Goal: Task Accomplishment & Management: Use online tool/utility

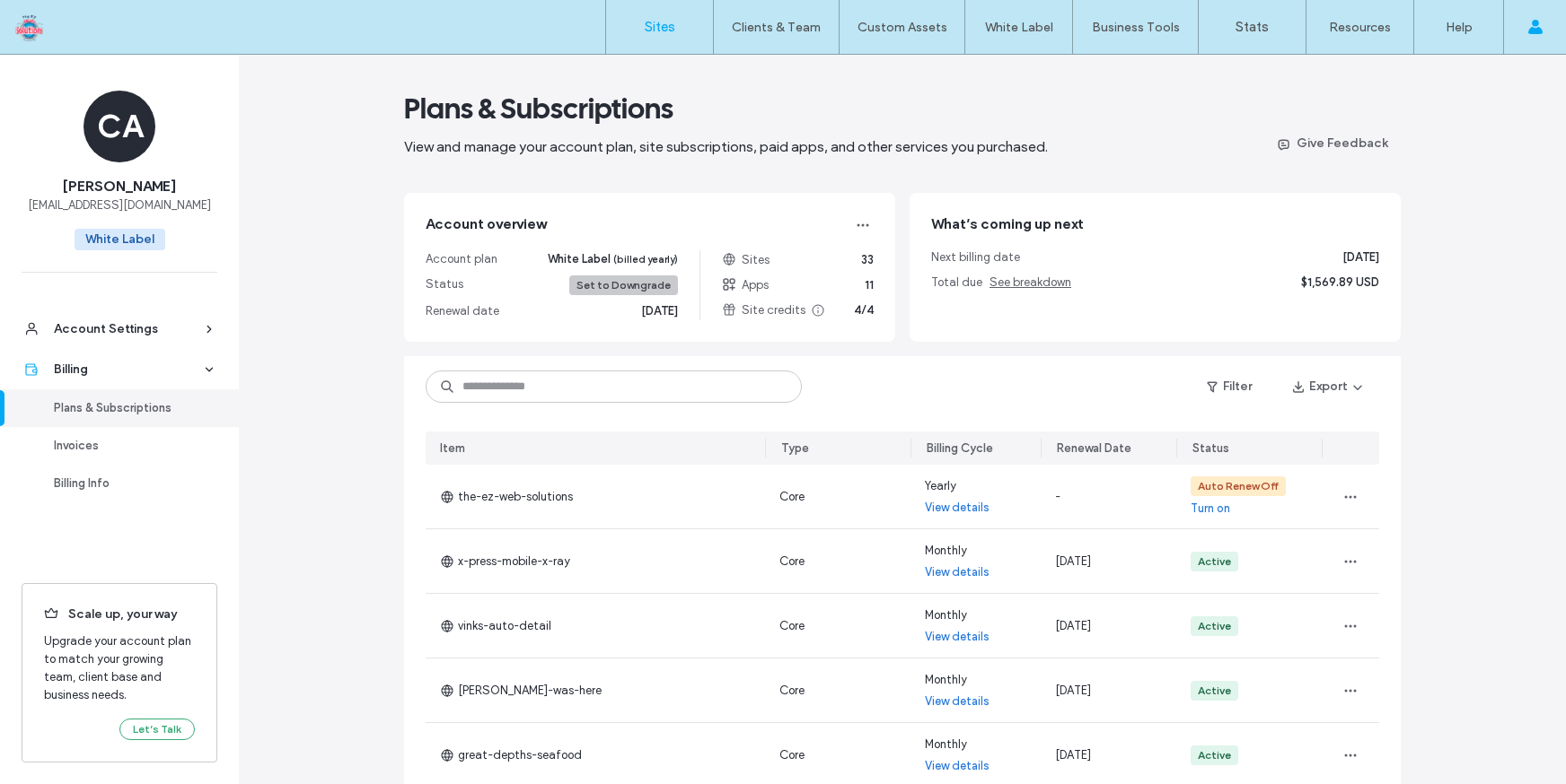
click at [654, 26] on label "Sites" at bounding box center [660, 26] width 31 height 16
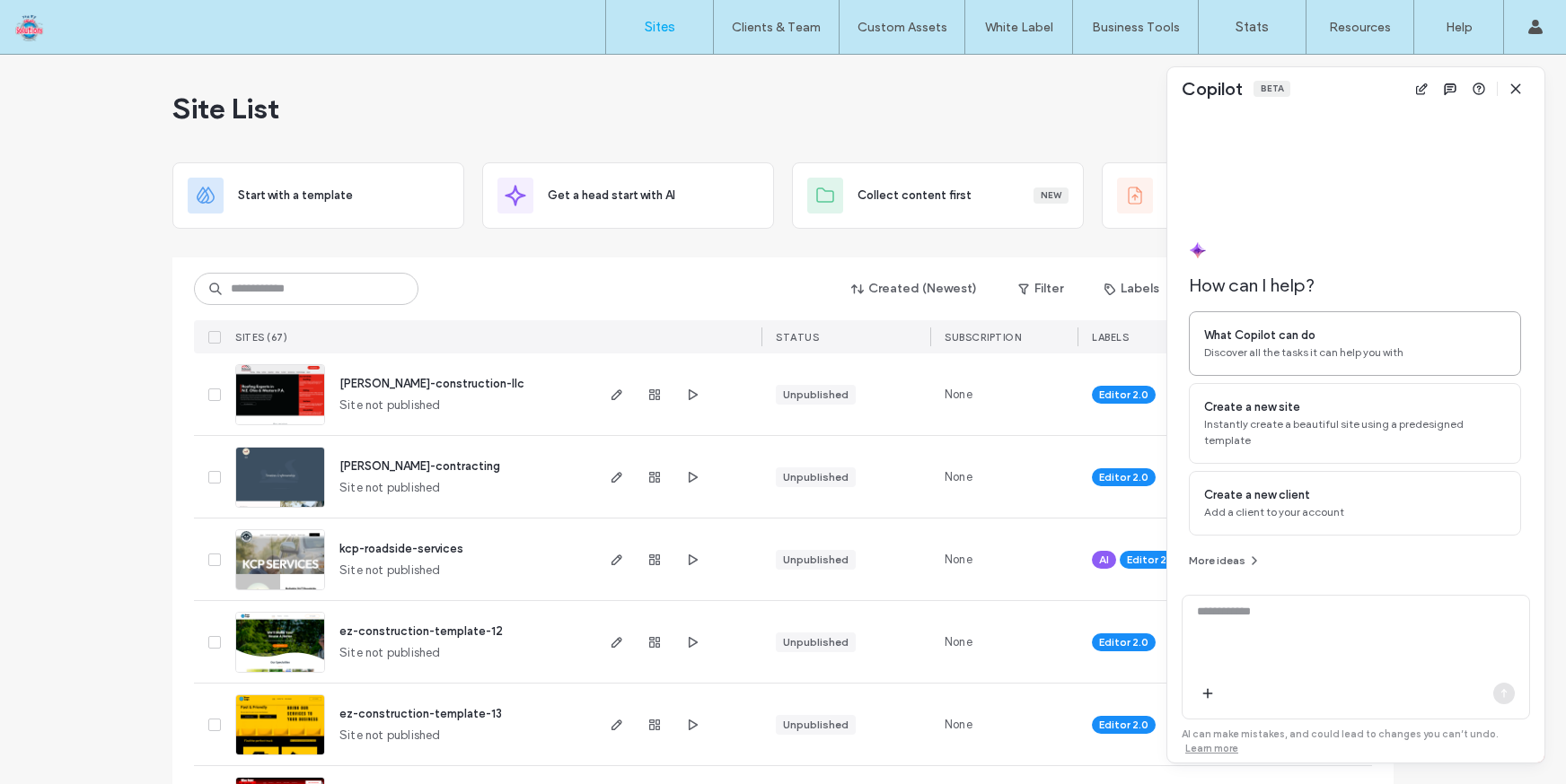
click at [1253, 361] on span "Discover all the tasks it can help you with" at bounding box center [1354, 352] width 301 height 16
click at [1326, 659] on textarea "**********" at bounding box center [1355, 638] width 346 height 70
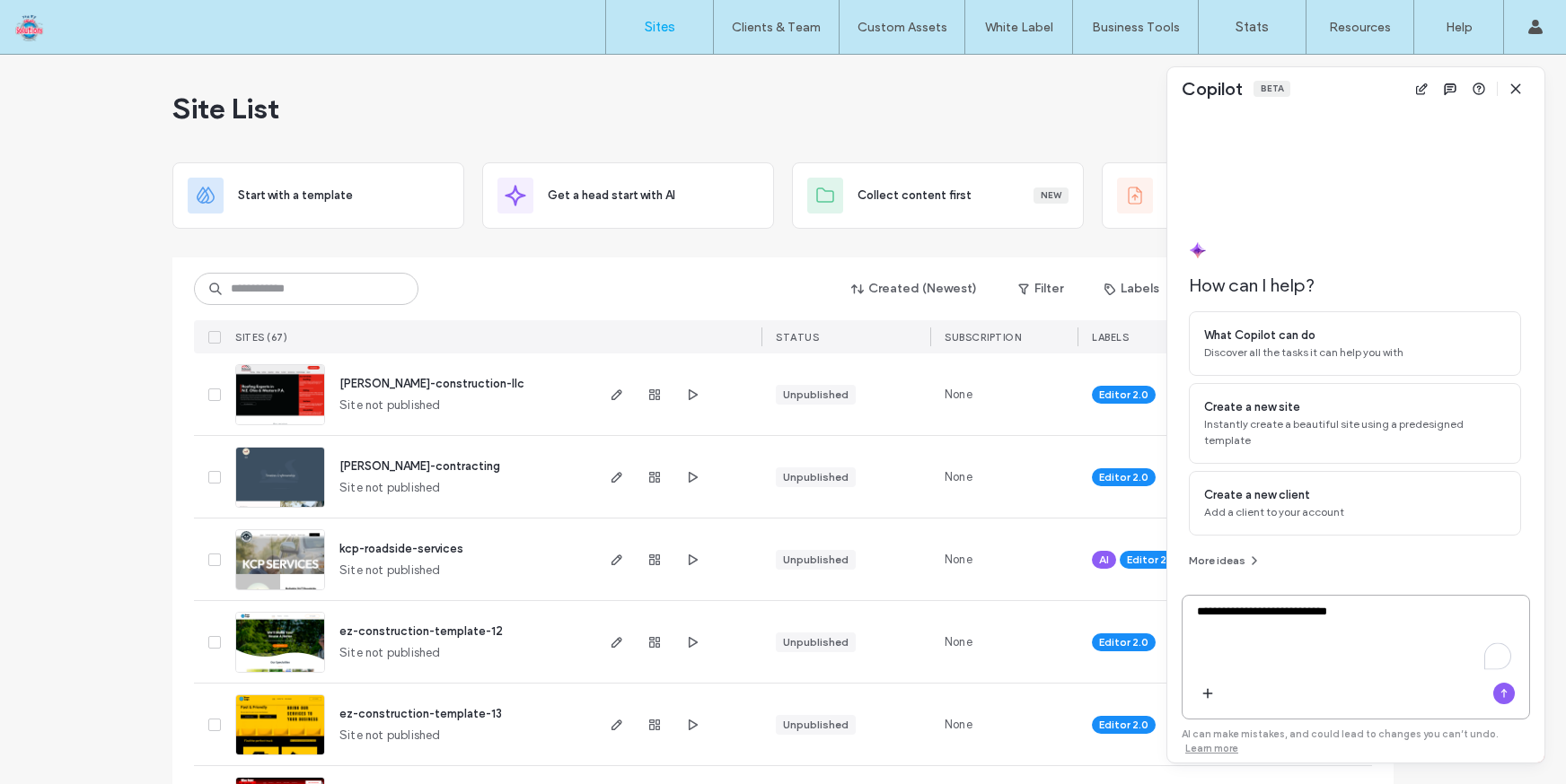
click at [1385, 618] on textarea "**********" at bounding box center [1355, 638] width 346 height 70
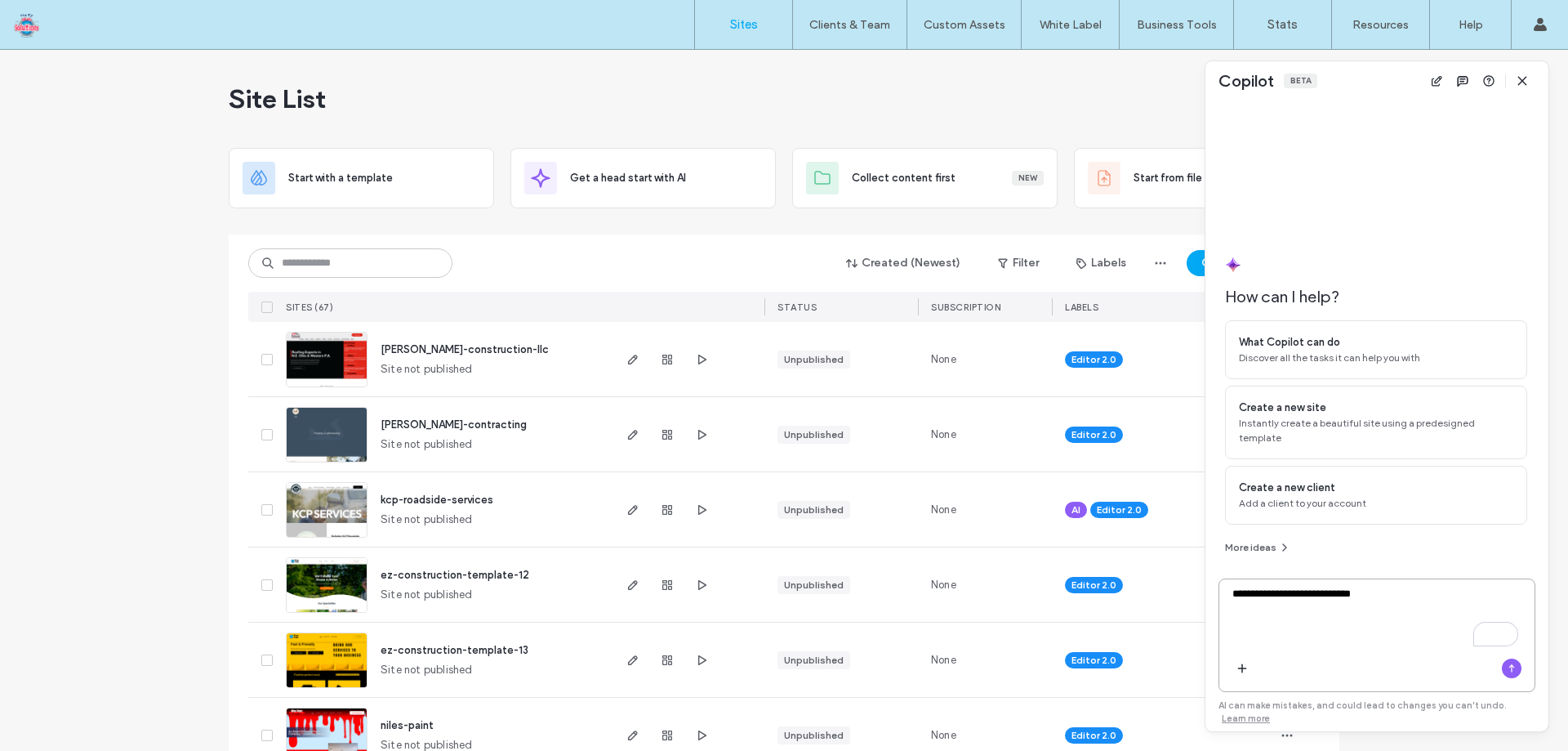
click at [1329, 621] on textarea "**********" at bounding box center [1376, 617] width 315 height 64
click at [1383, 596] on textarea "**********" at bounding box center [1376, 617] width 315 height 64
type textarea "**********"
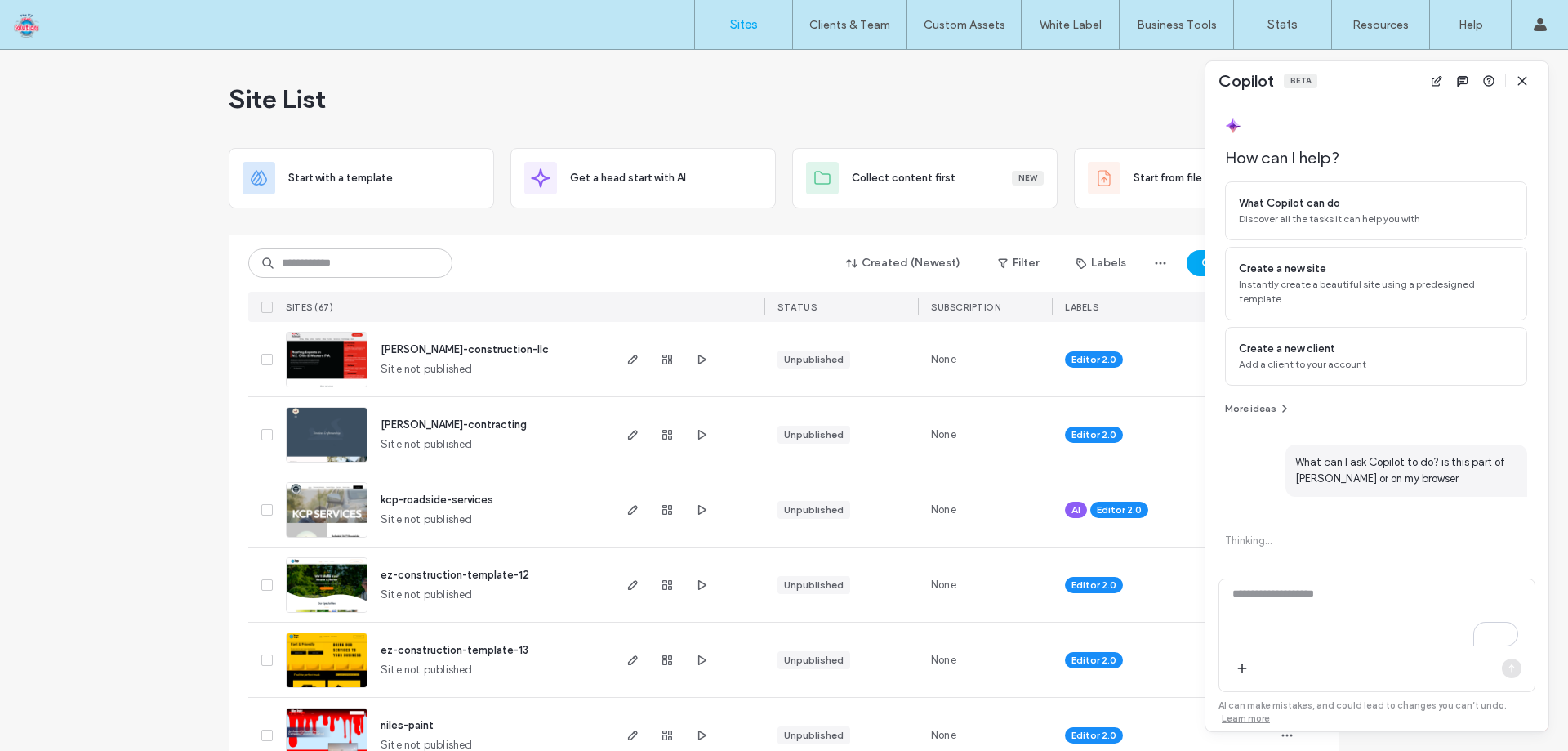
click at [1406, 578] on div at bounding box center [1376, 634] width 317 height 113
click at [1401, 606] on textarea "To enrich screen reader interactions, please activate Accessibility in Grammarl…" at bounding box center [1376, 617] width 315 height 64
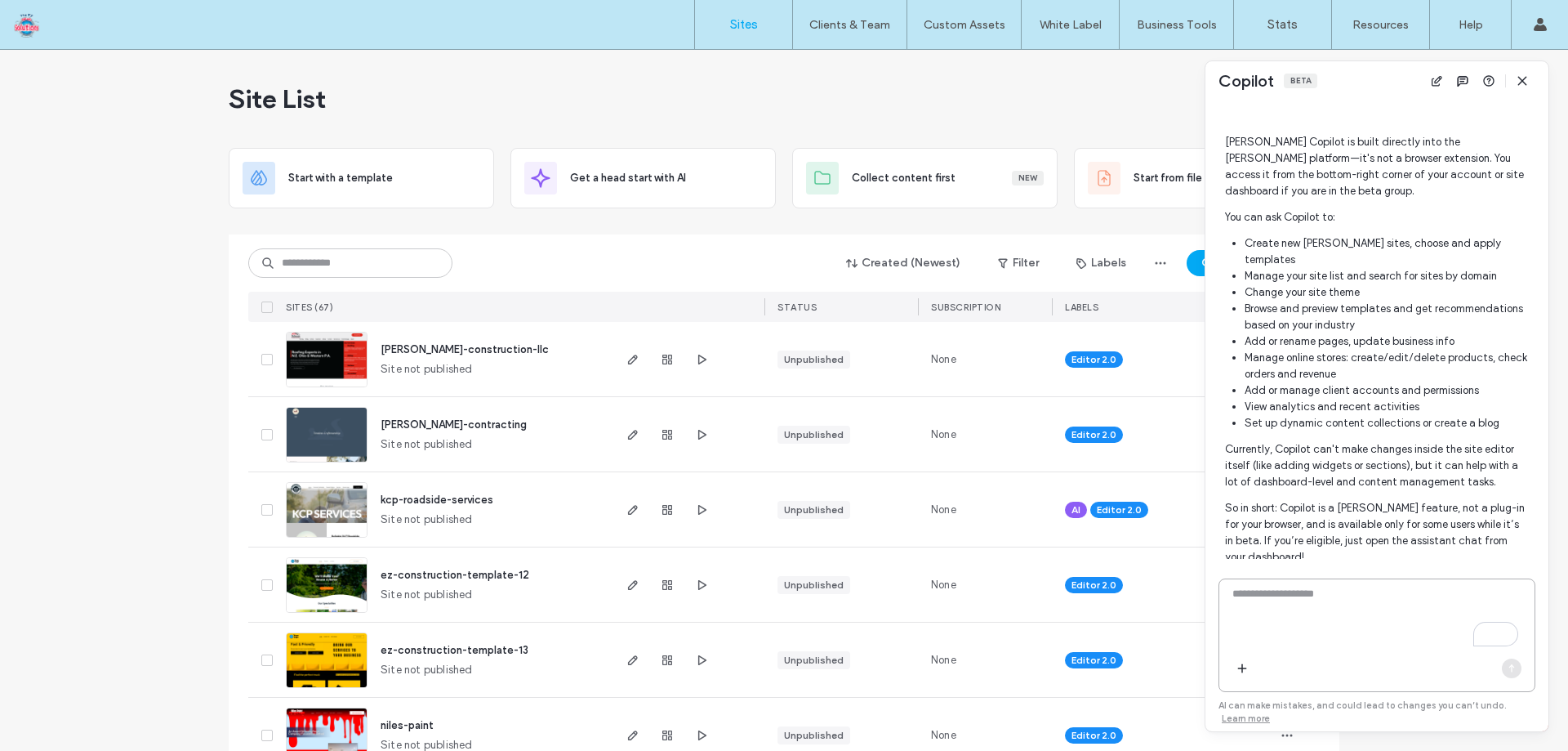
scroll to position [431, 0]
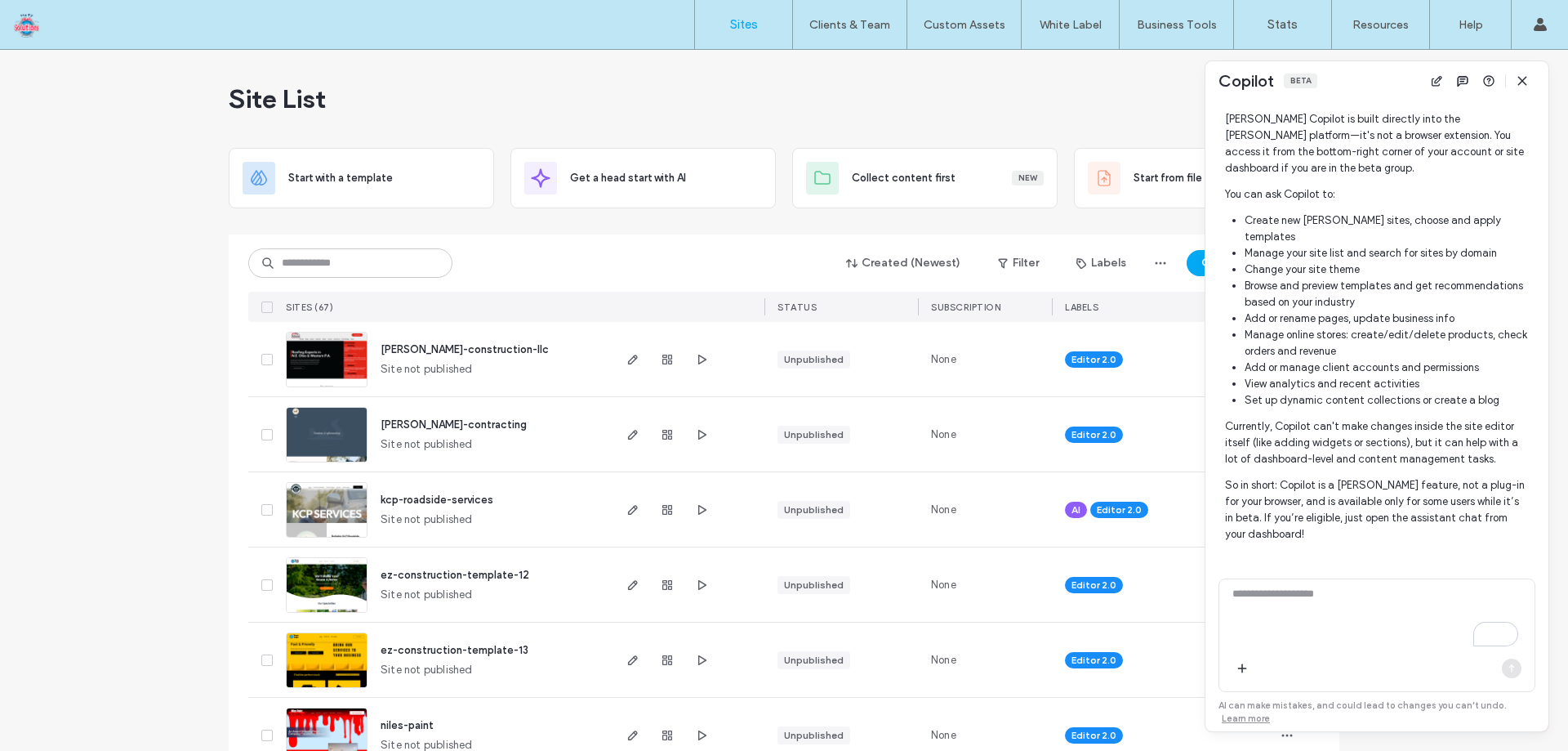
click at [1308, 245] on li "Manage your site list and search for sites by domain" at bounding box center [1386, 253] width 283 height 16
click at [627, 361] on icon "button" at bounding box center [632, 358] width 13 height 13
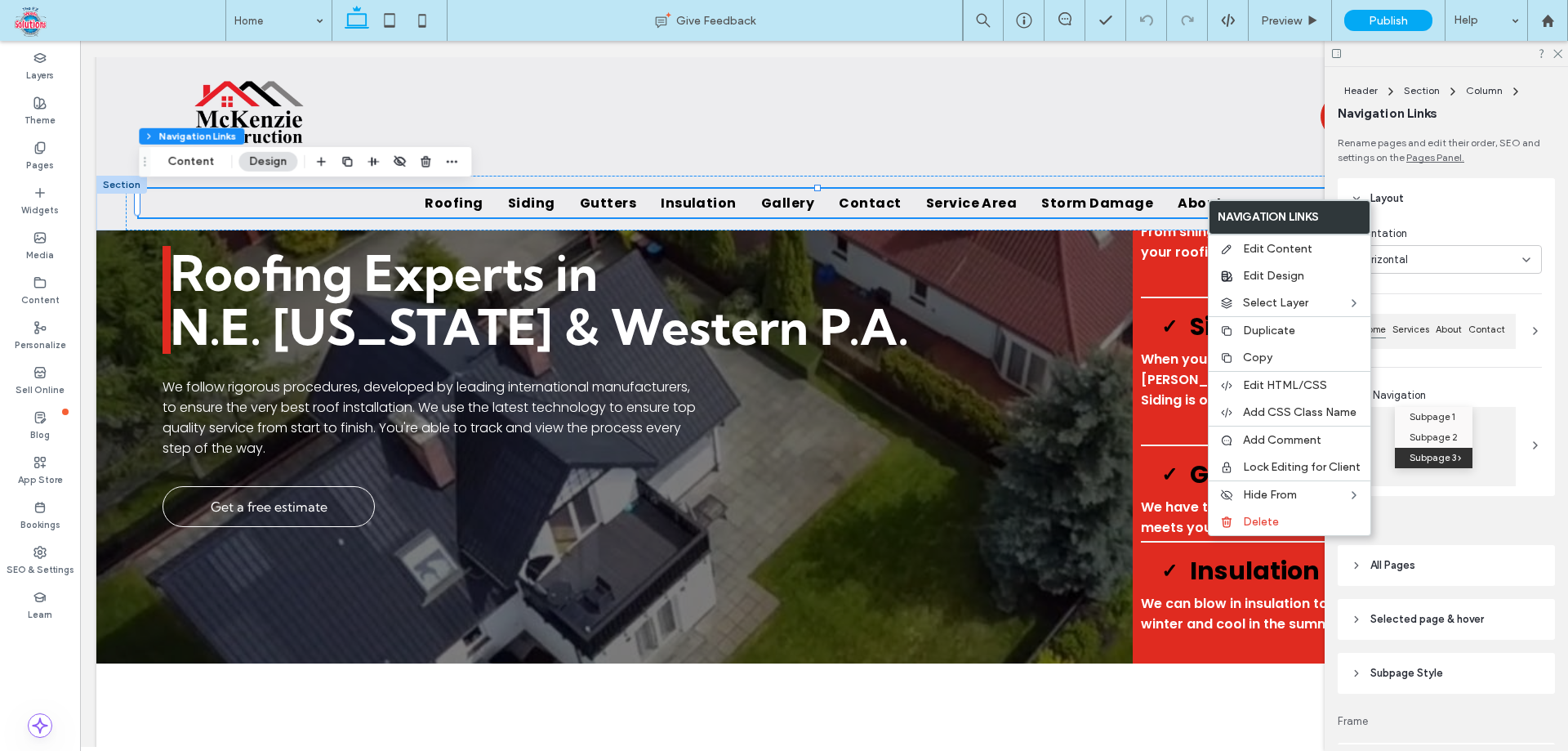
drag, startPoint x: 1226, startPoint y: 355, endPoint x: 1130, endPoint y: 187, distance: 193.5
click at [1226, 354] on icon at bounding box center [1226, 357] width 13 height 13
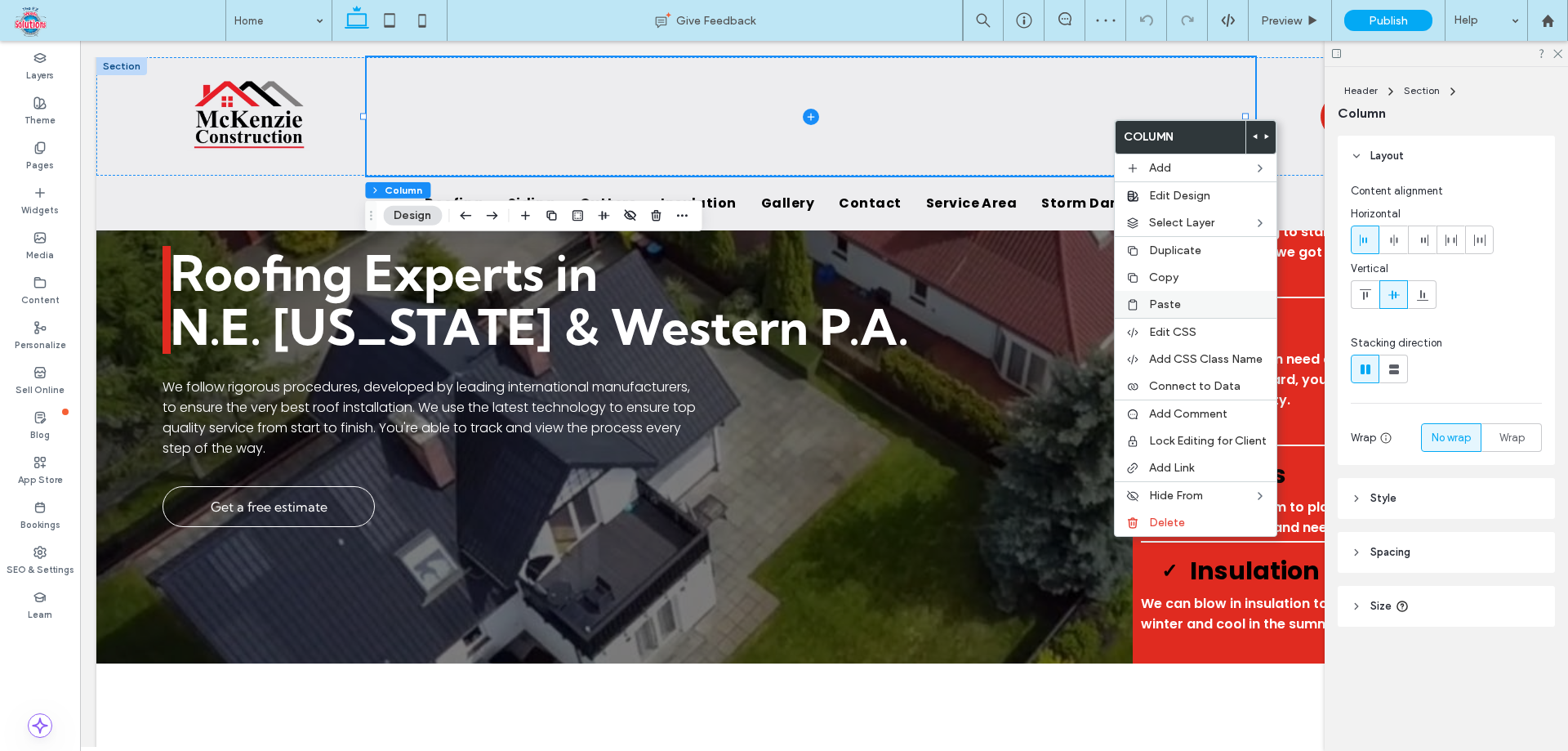
click at [1138, 307] on icon at bounding box center [1132, 304] width 13 height 13
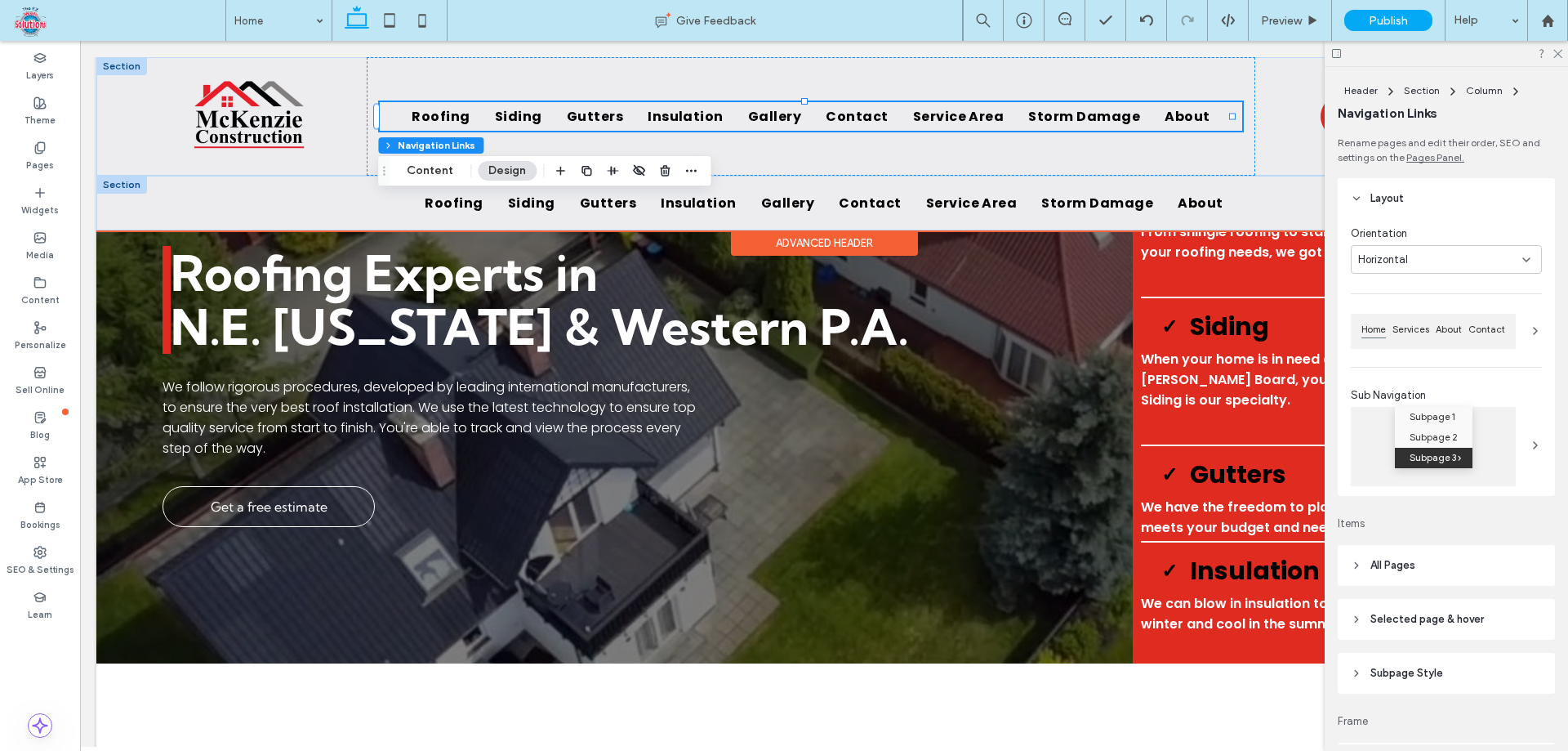
click at [121, 181] on div at bounding box center [121, 184] width 50 height 18
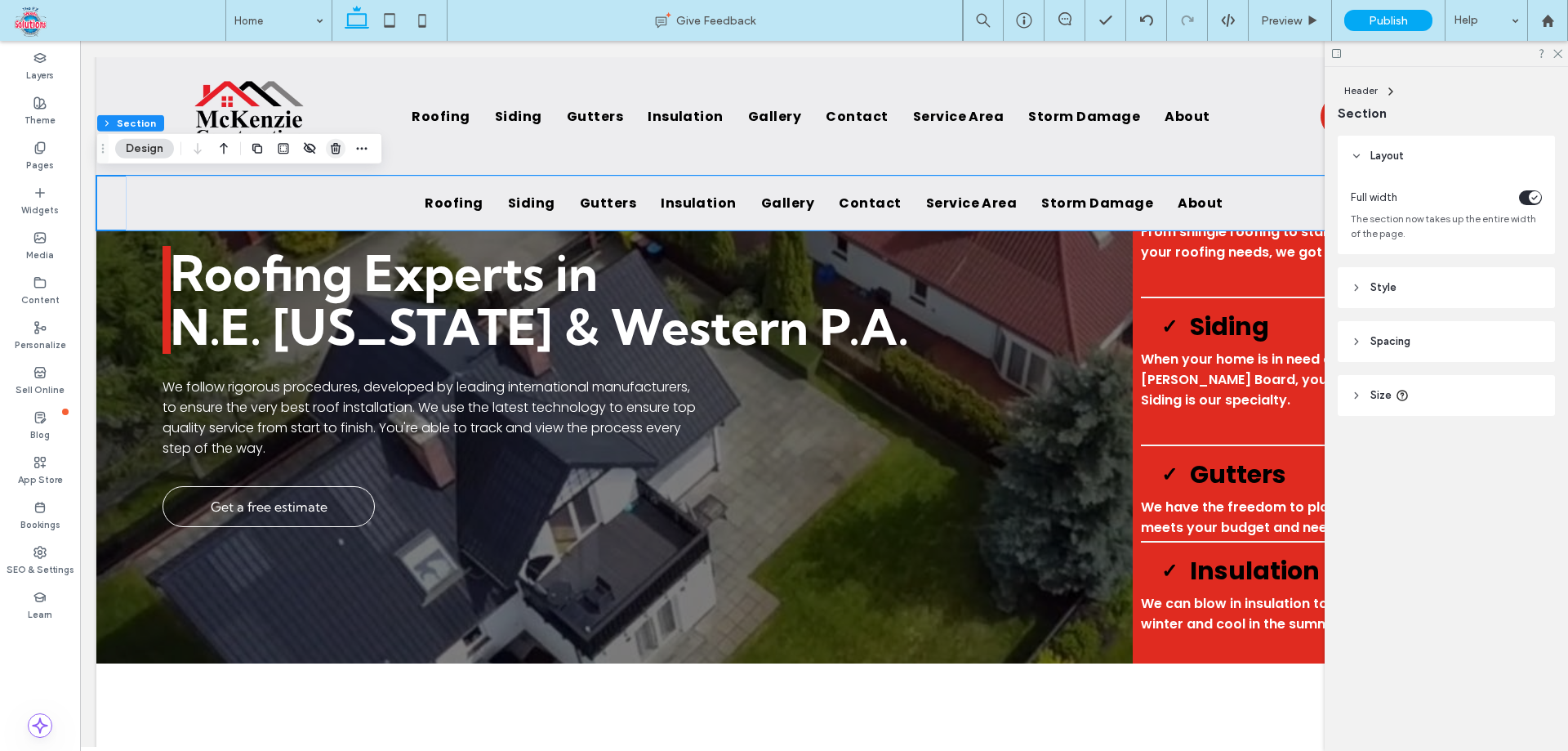
click at [332, 147] on use "button" at bounding box center [335, 148] width 10 height 10
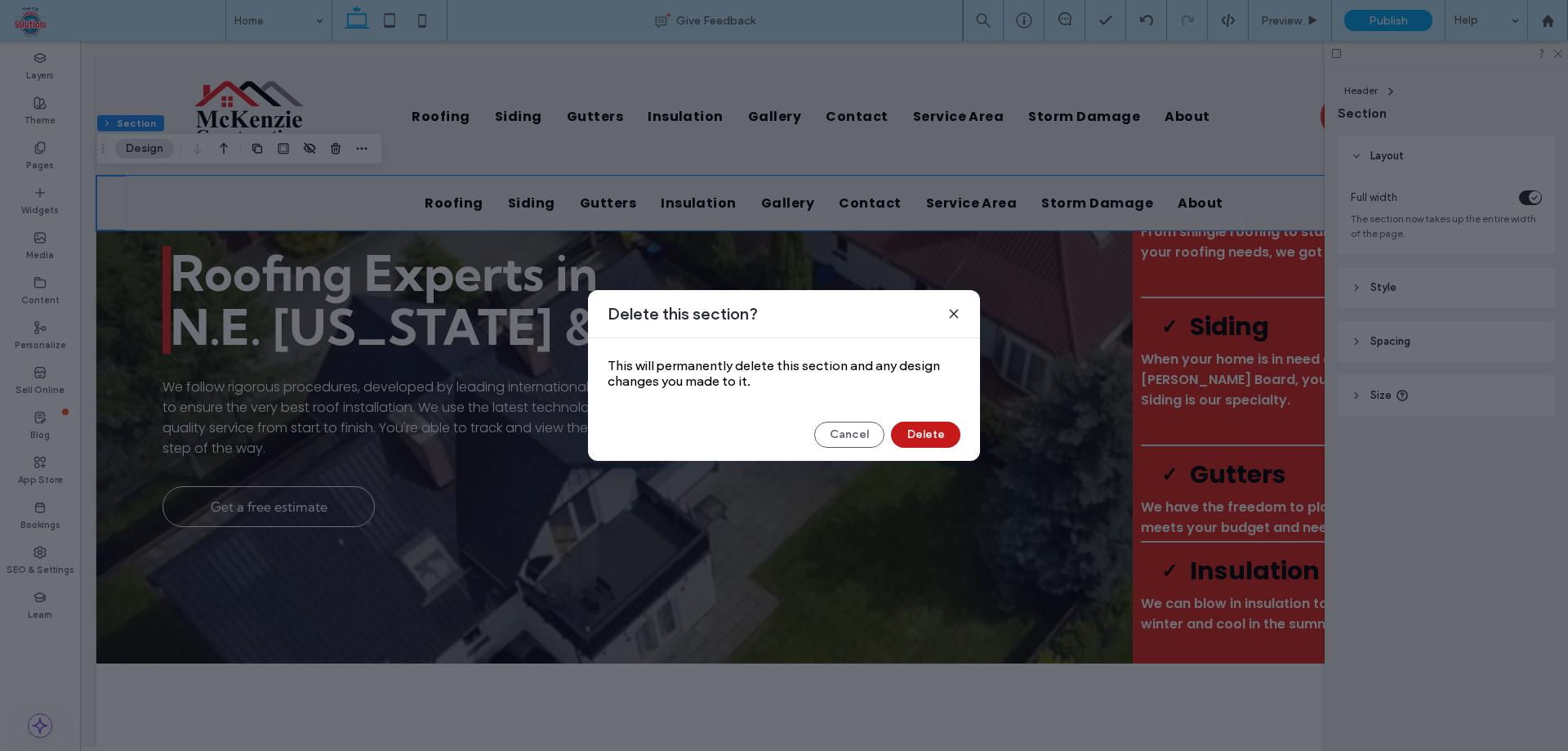
click at [923, 430] on button "Delete" at bounding box center [926, 434] width 70 height 26
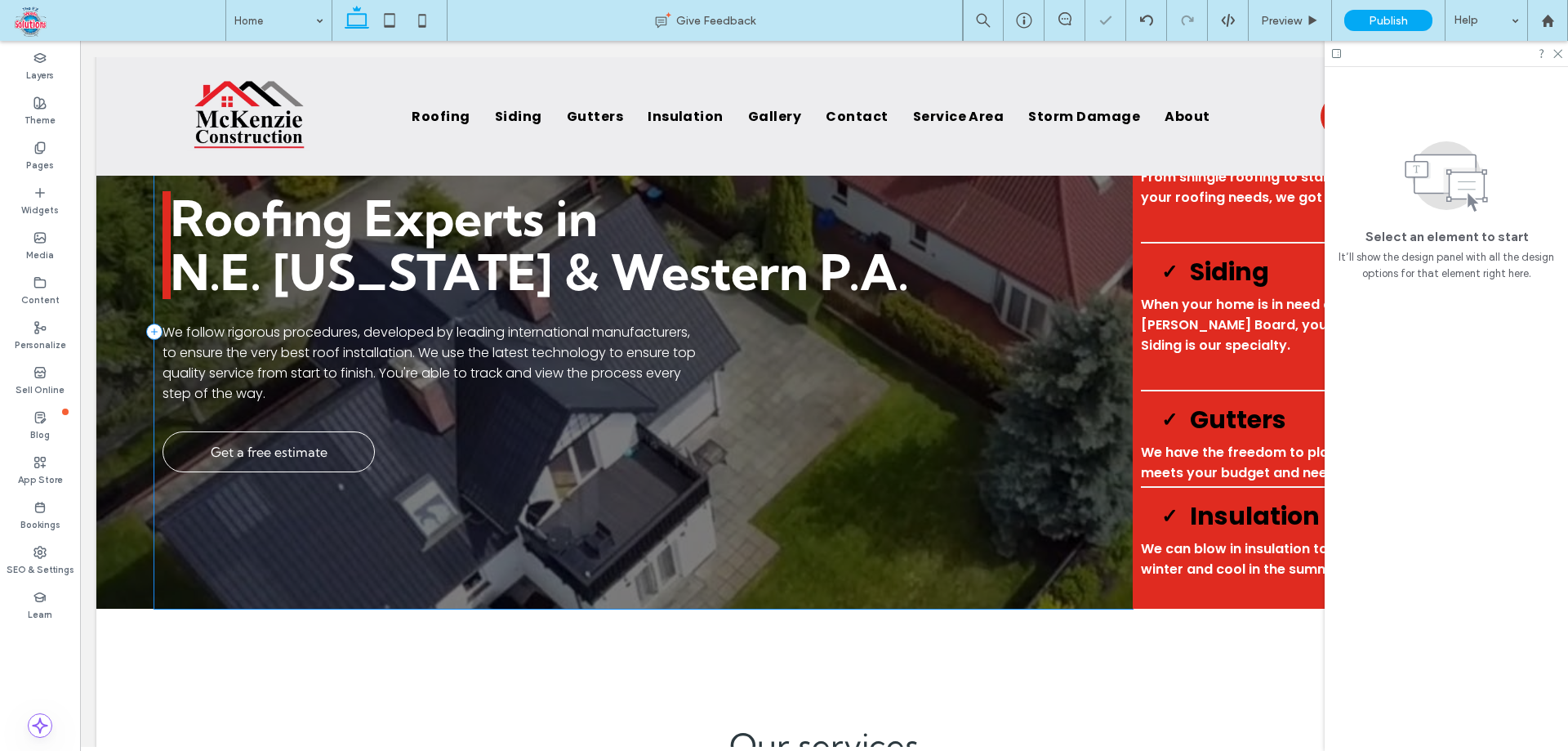
scroll to position [66, 0]
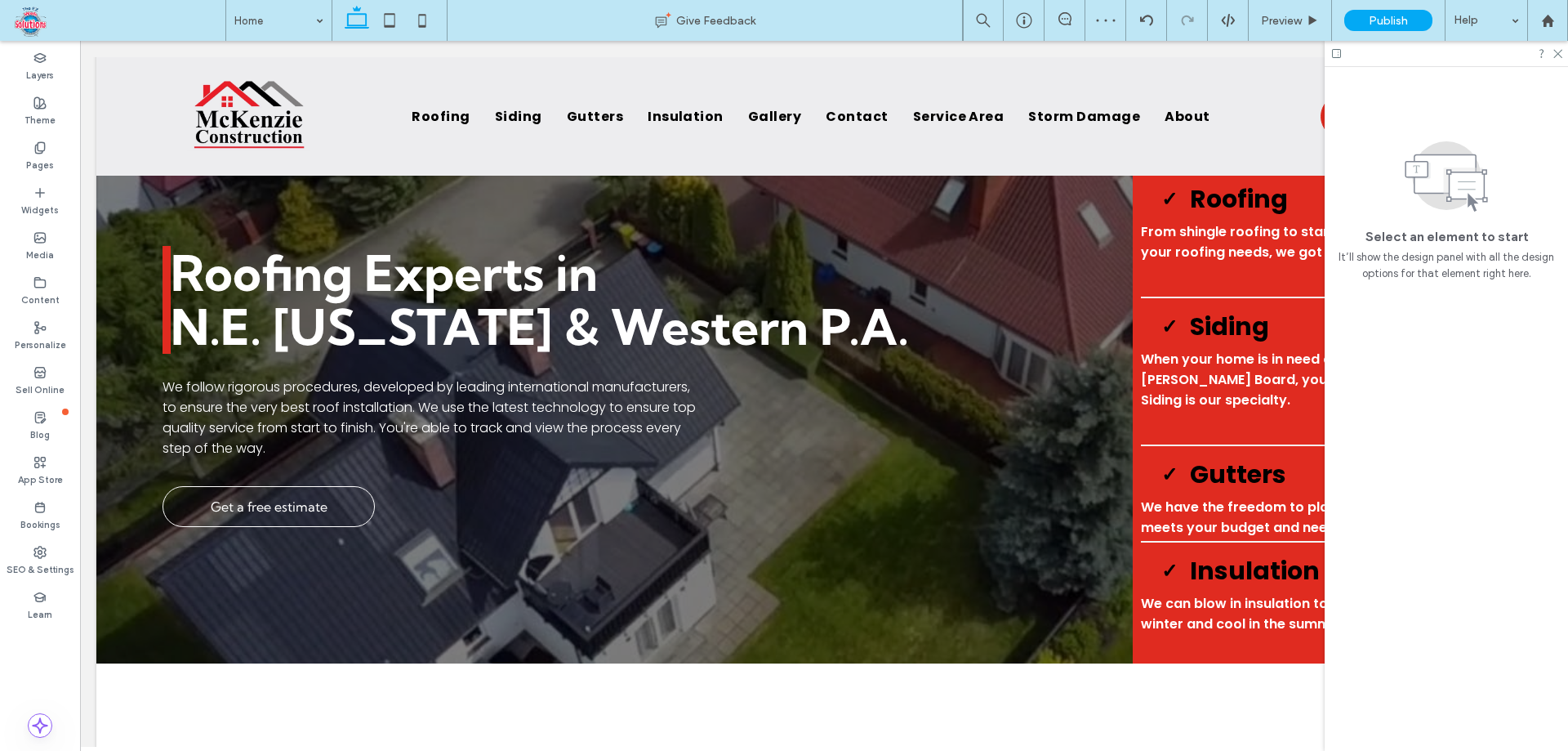
click at [1331, 52] on icon at bounding box center [1336, 54] width 12 height 12
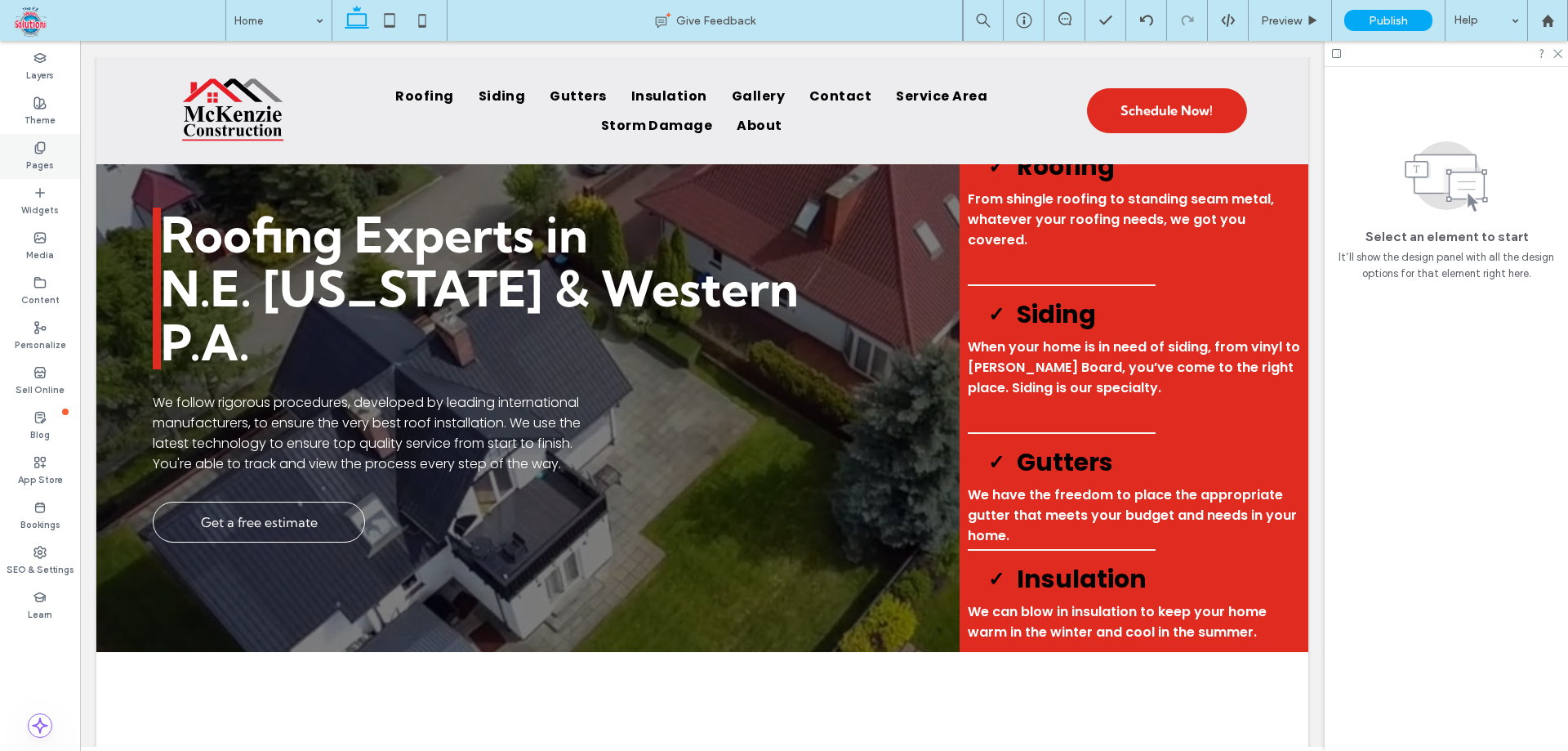
click at [40, 141] on icon at bounding box center [39, 147] width 13 height 13
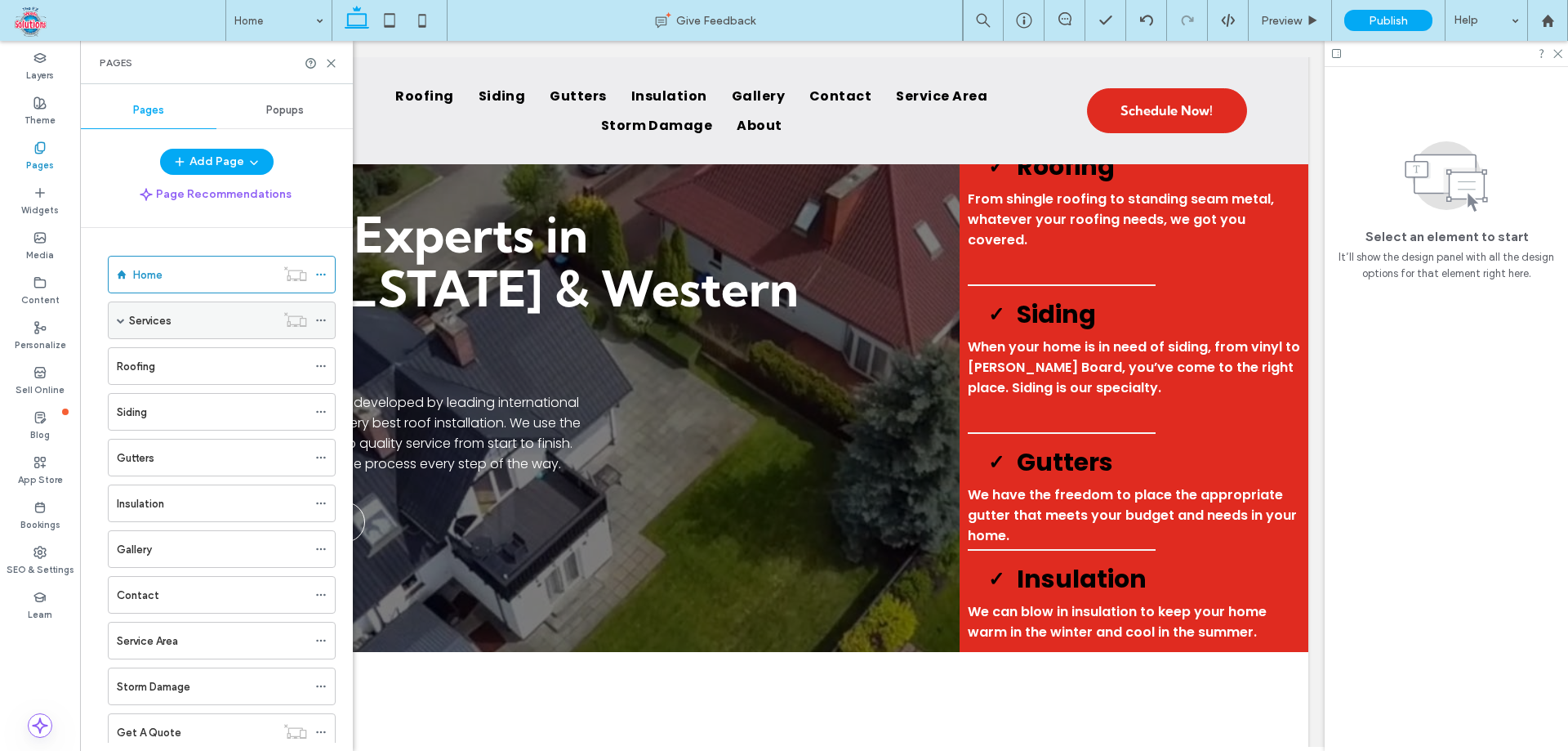
click at [194, 322] on div "Services" at bounding box center [203, 320] width 146 height 17
click at [194, 322] on div "Services Give Feedback Preview Publish Help Design Panel Site Comments Team & C…" at bounding box center [784, 376] width 1568 height 751
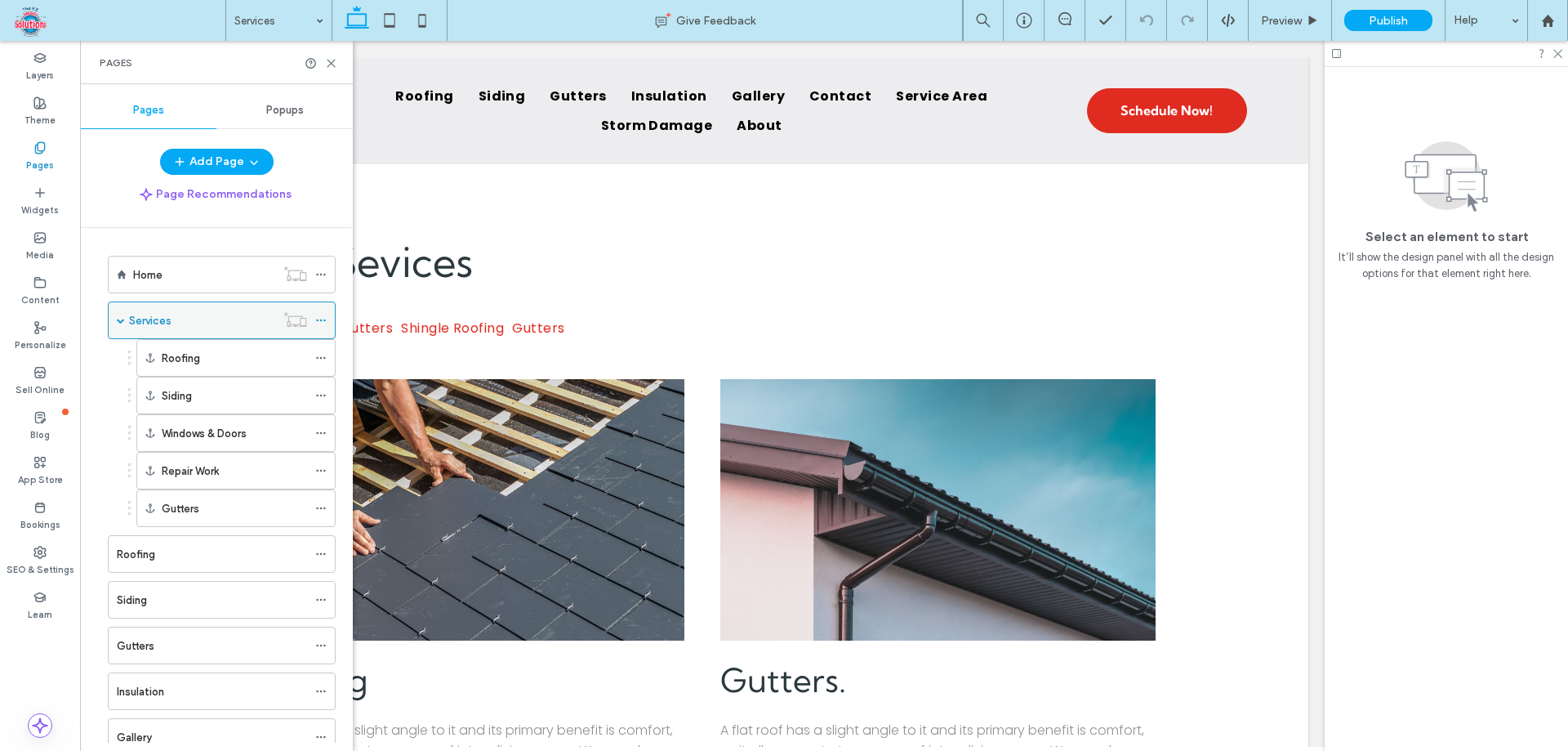
click at [125, 325] on div "Services" at bounding box center [222, 320] width 228 height 37
click at [122, 320] on span at bounding box center [121, 320] width 9 height 9
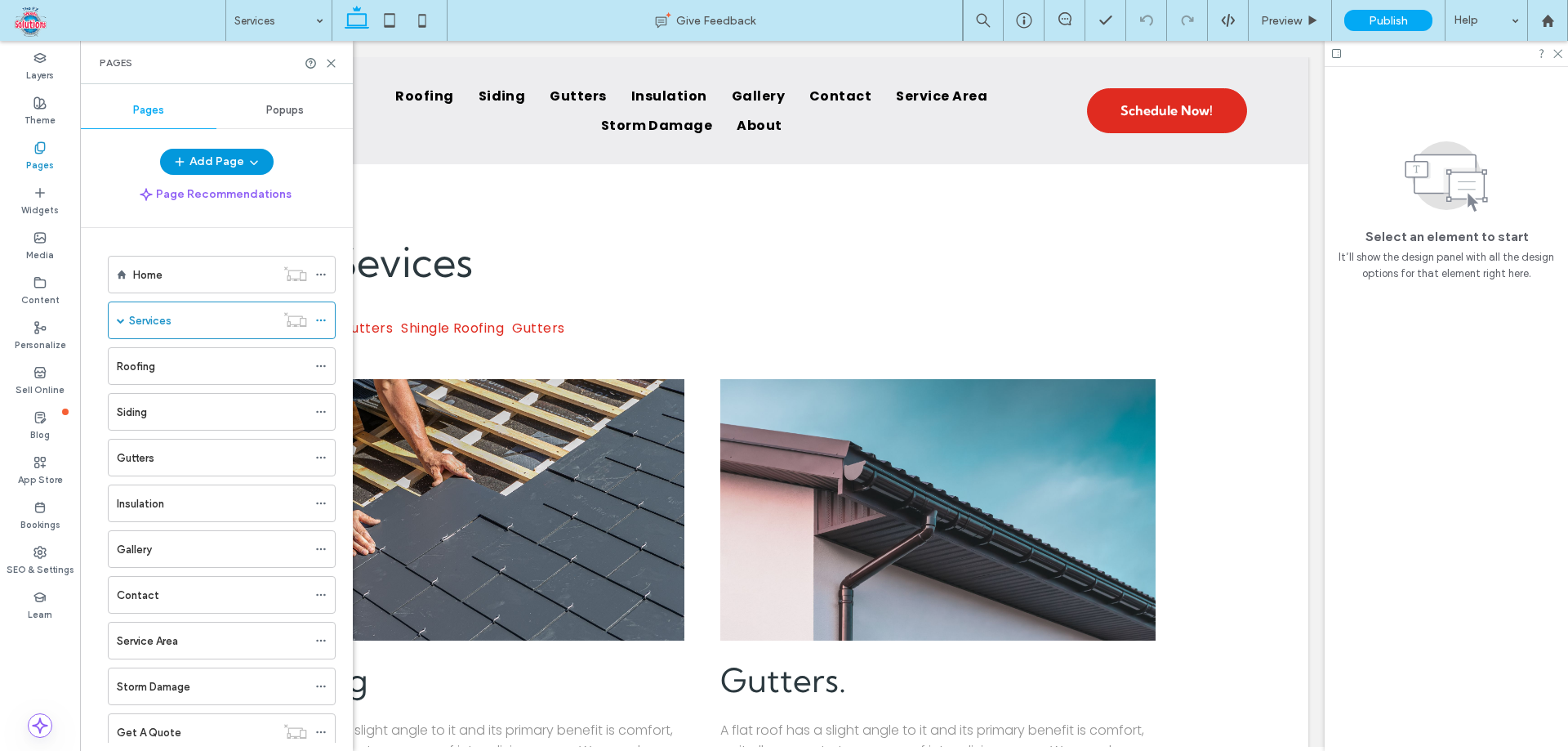
click at [233, 152] on button "Add Page" at bounding box center [216, 162] width 113 height 26
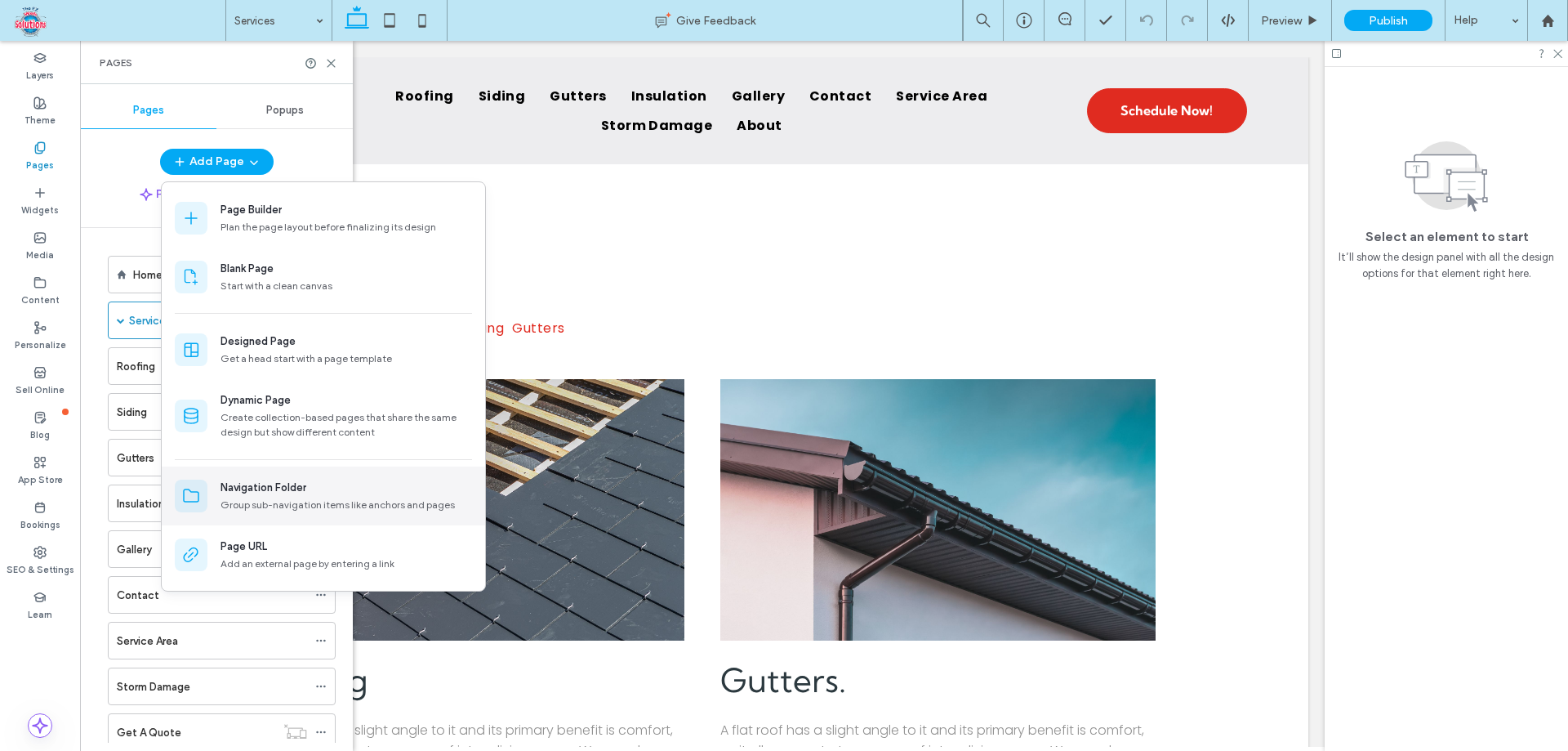
click at [245, 492] on div "Navigation Folder" at bounding box center [263, 487] width 86 height 16
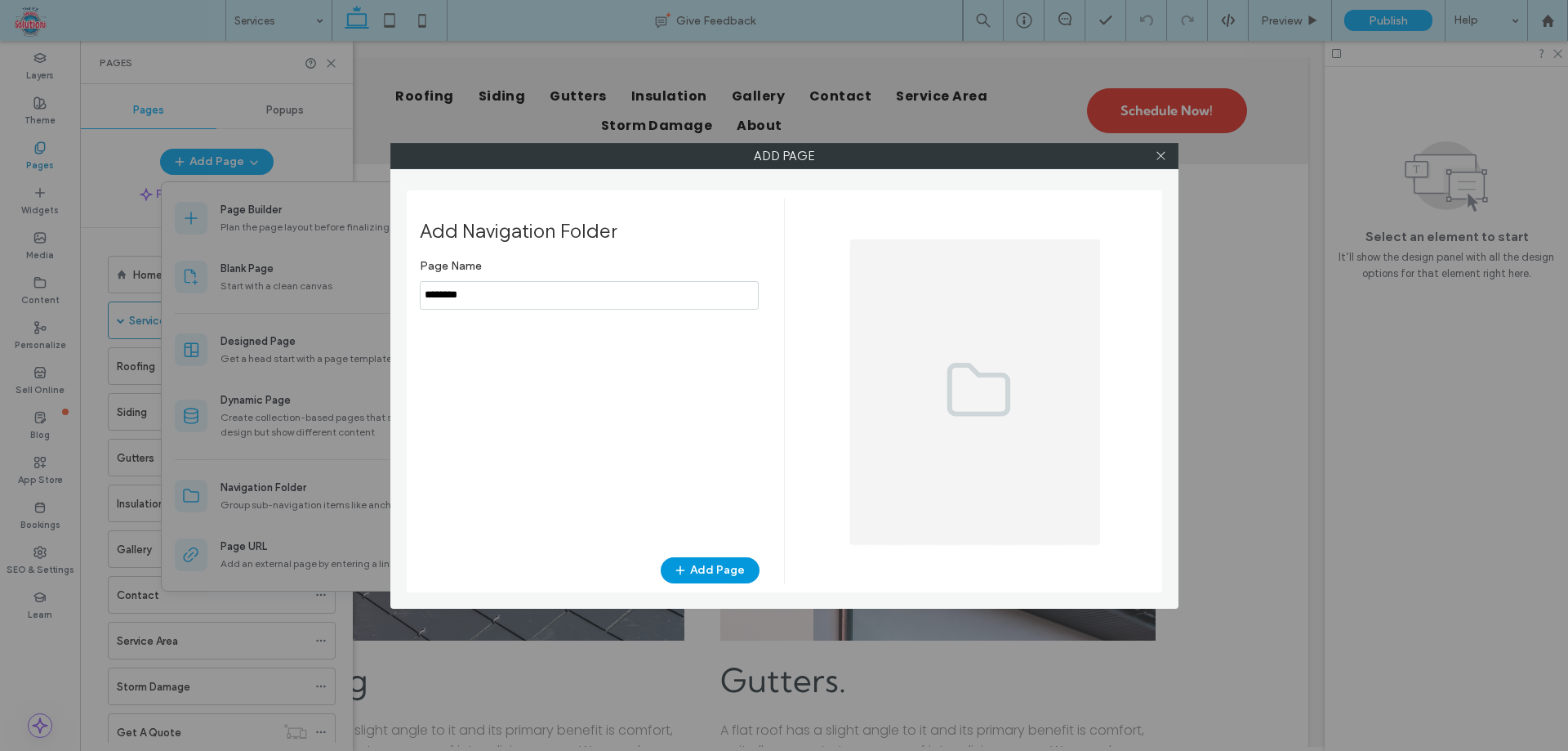
type input "********"
click at [735, 571] on button "Add Page" at bounding box center [710, 570] width 99 height 26
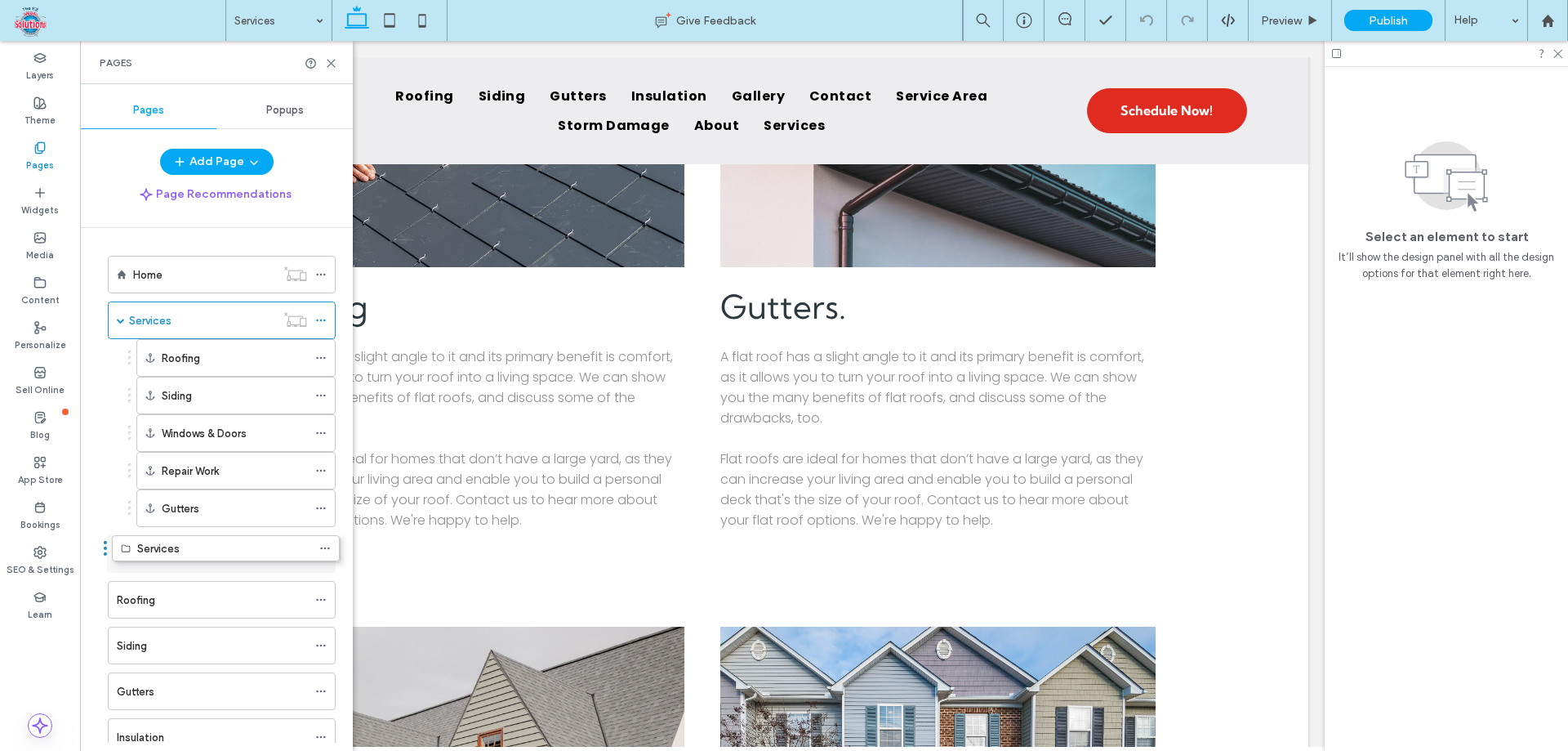
drag, startPoint x: 100, startPoint y: 681, endPoint x: 105, endPoint y: 552, distance: 129.1
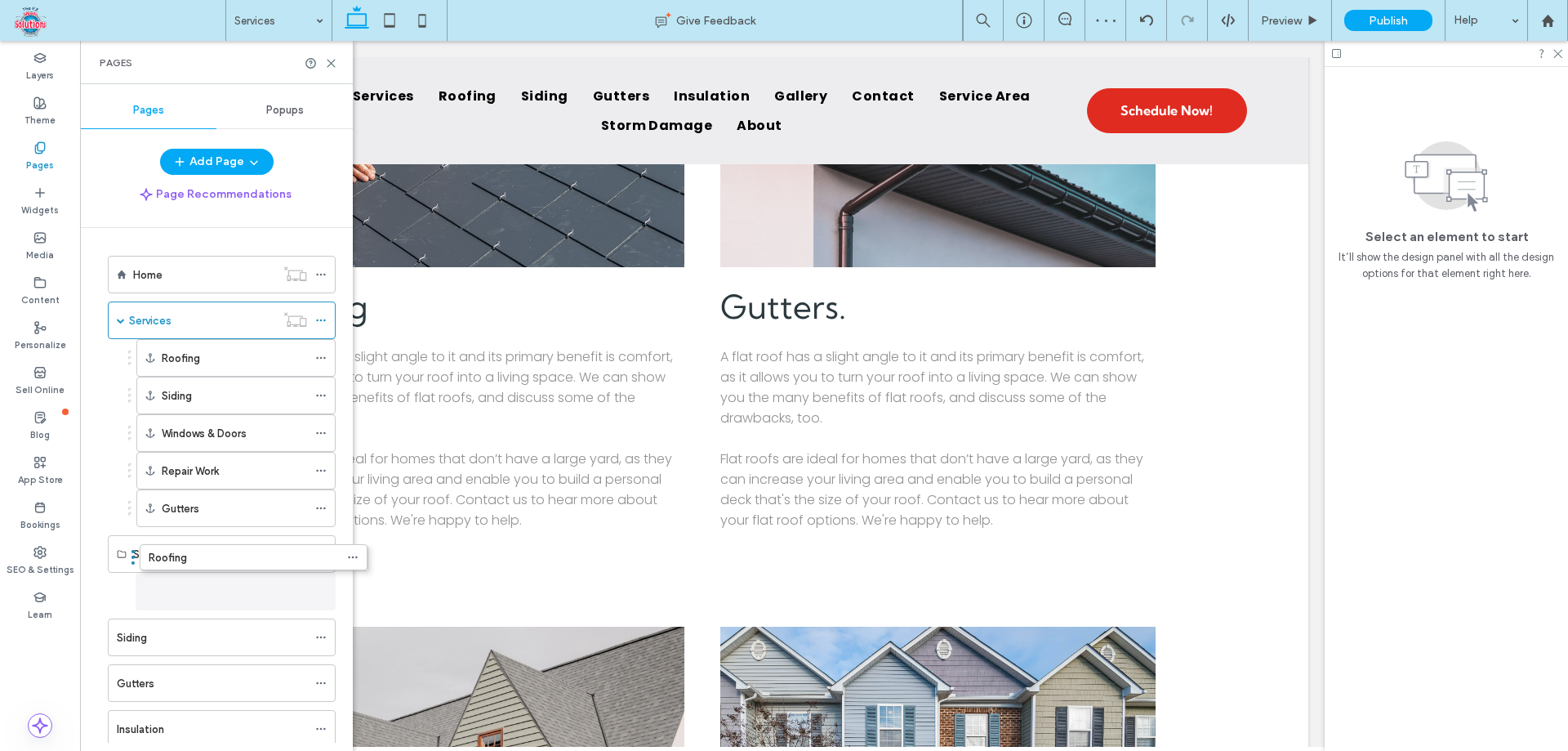
drag, startPoint x: 101, startPoint y: 598, endPoint x: 133, endPoint y: 561, distance: 48.9
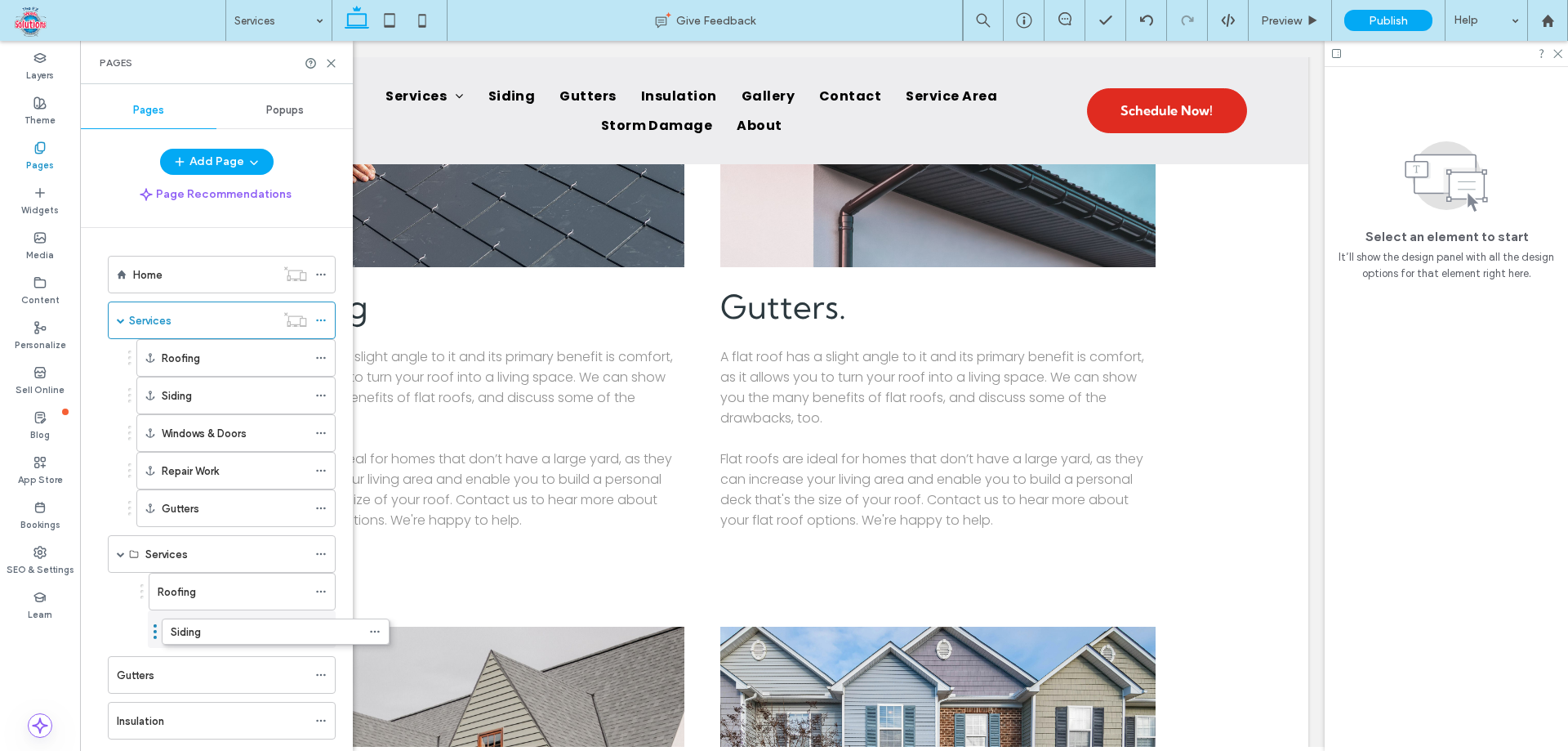
drag, startPoint x: 101, startPoint y: 638, endPoint x: 155, endPoint y: 638, distance: 54.0
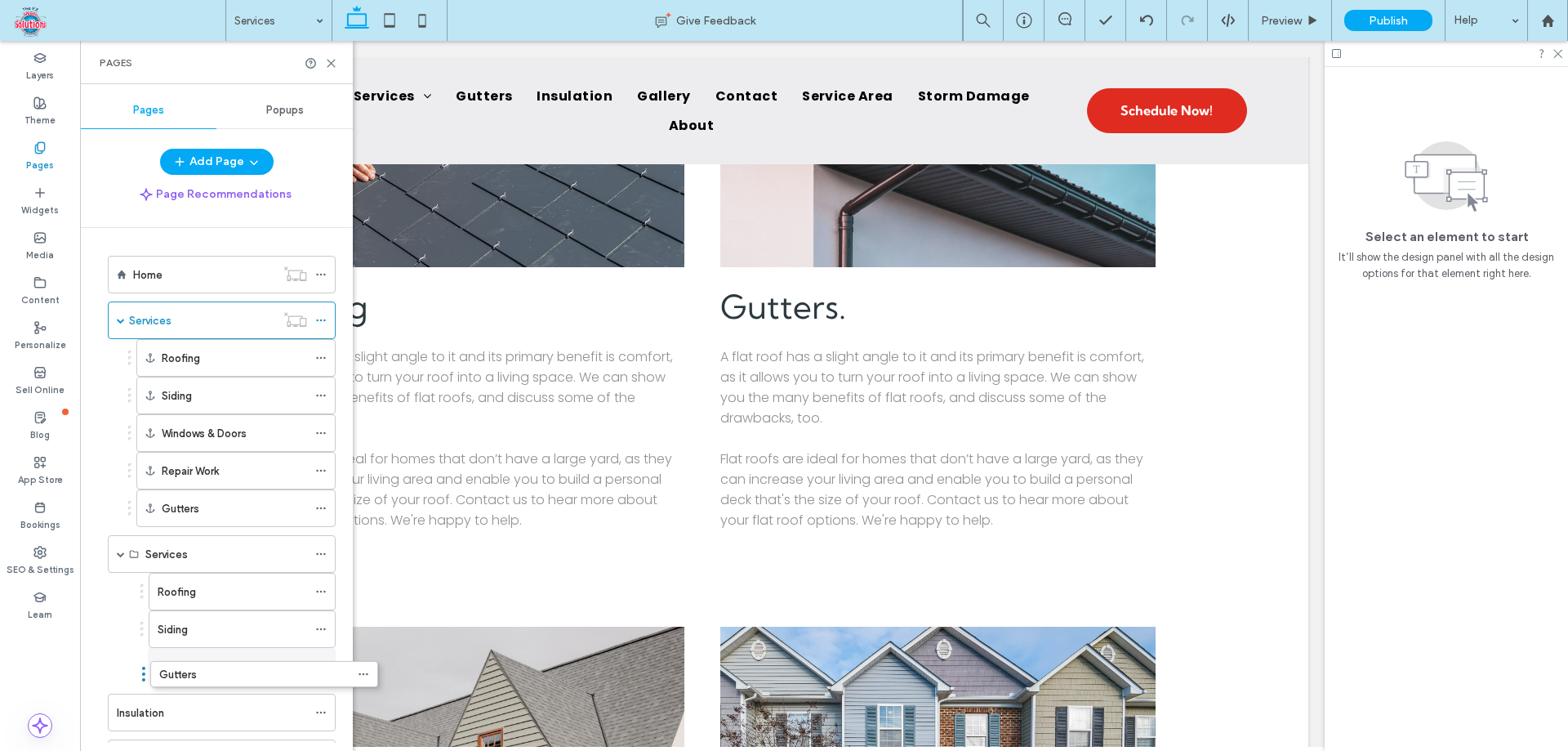
drag, startPoint x: 100, startPoint y: 673, endPoint x: 143, endPoint y: 678, distance: 43.3
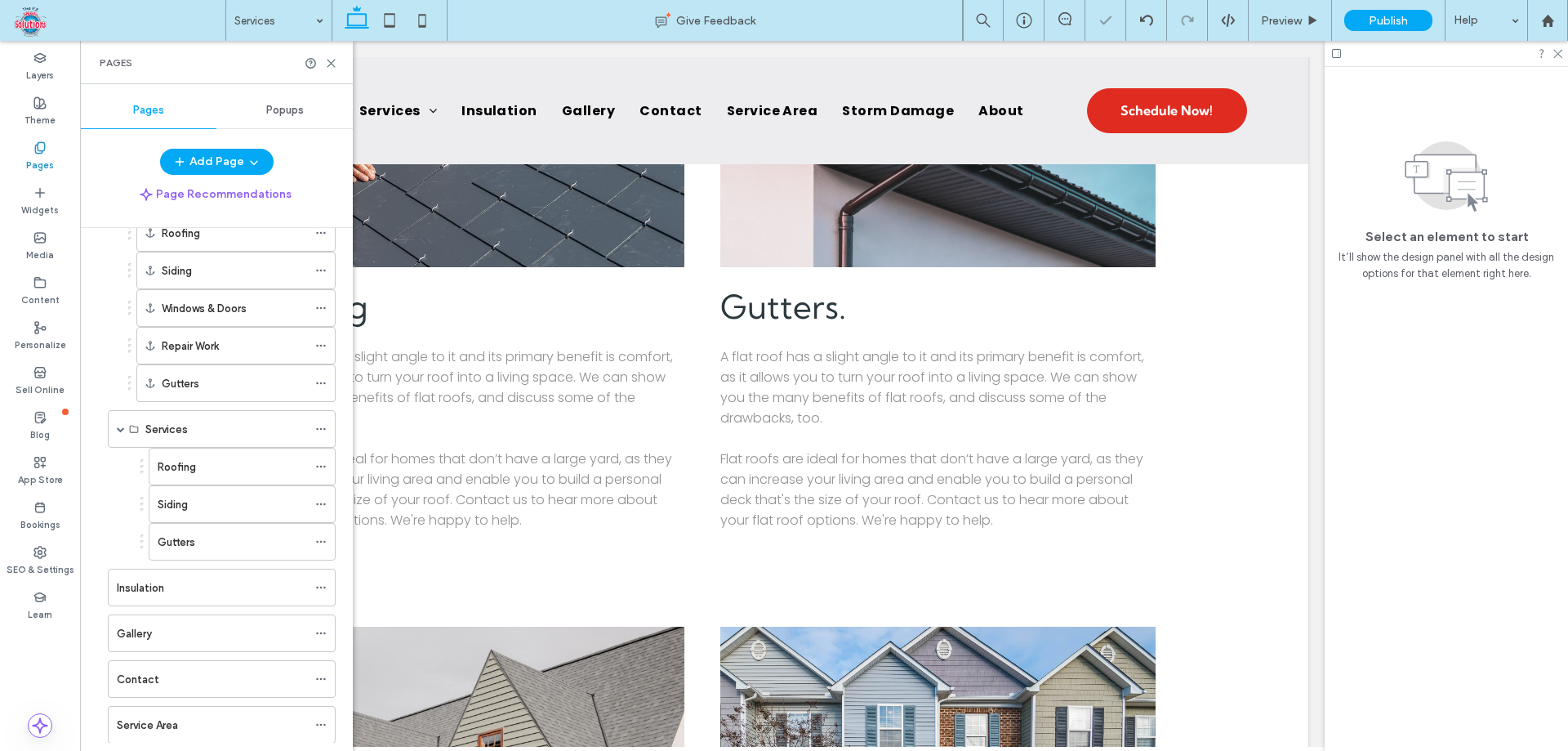
scroll to position [135, 0]
click at [101, 580] on div "Insulation" at bounding box center [217, 577] width 236 height 37
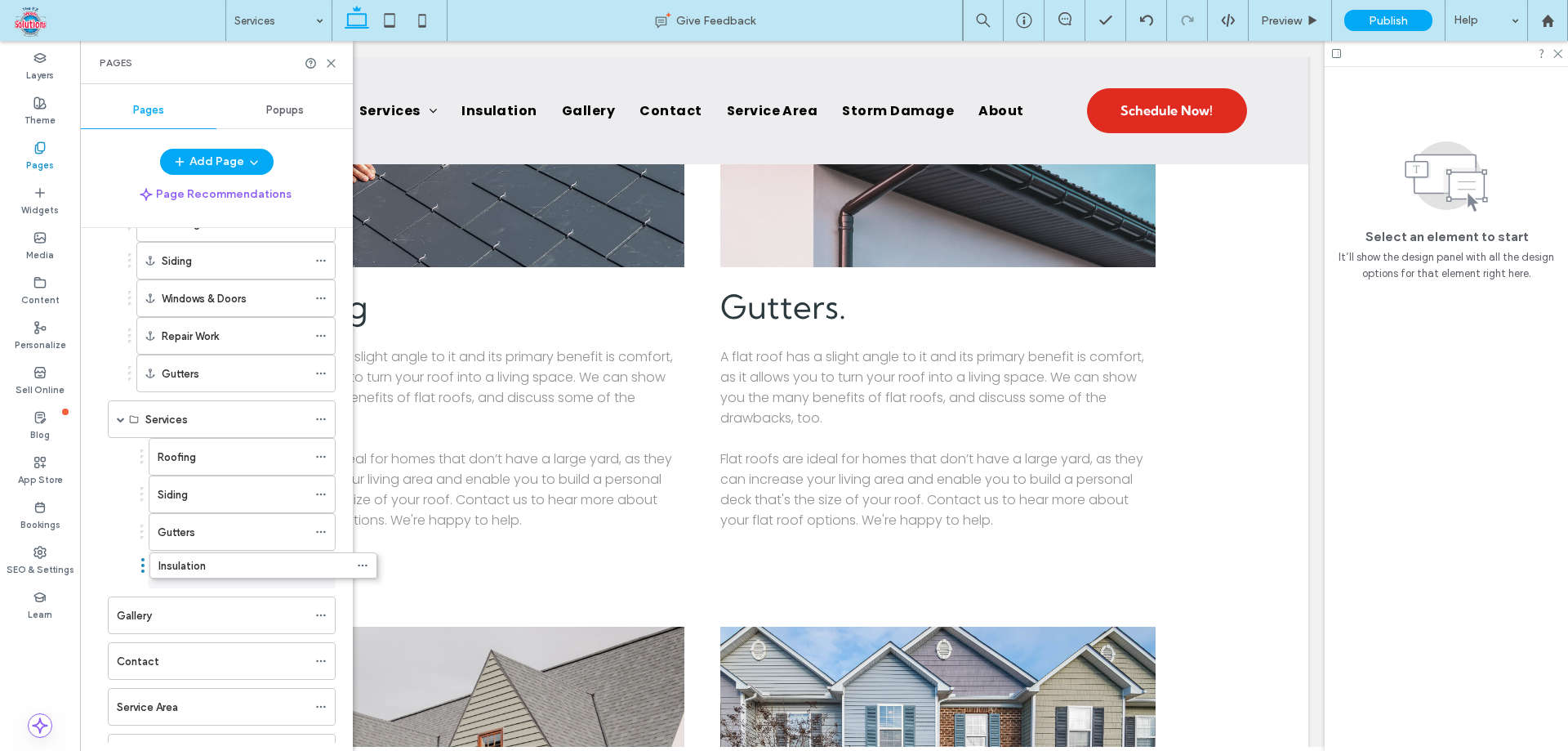
drag, startPoint x: 101, startPoint y: 577, endPoint x: 139, endPoint y: 570, distance: 38.6
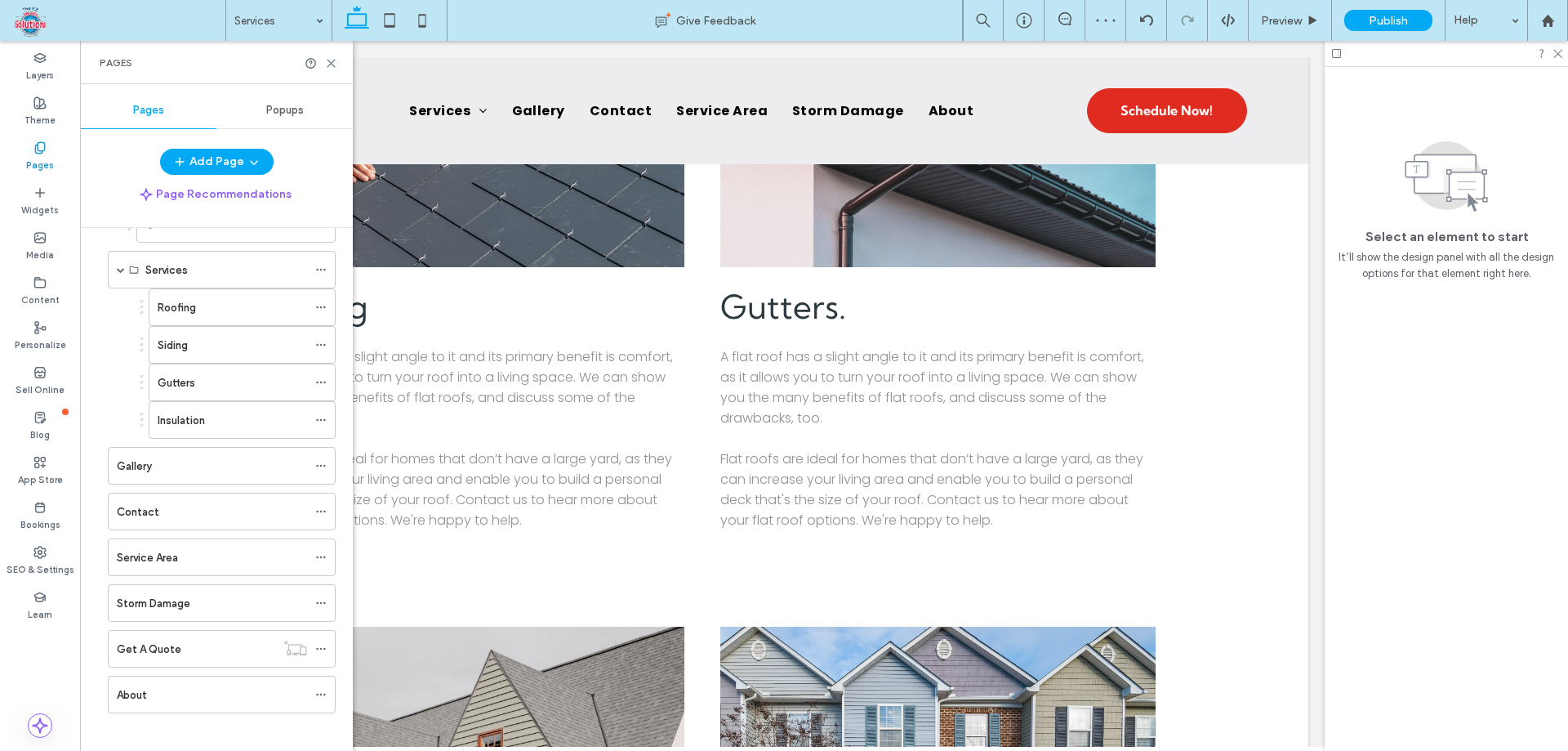
scroll to position [287, 0]
drag, startPoint x: 100, startPoint y: 599, endPoint x: 111, endPoint y: 511, distance: 88.7
click at [192, 632] on div "Get A Quote" at bounding box center [196, 646] width 158 height 36
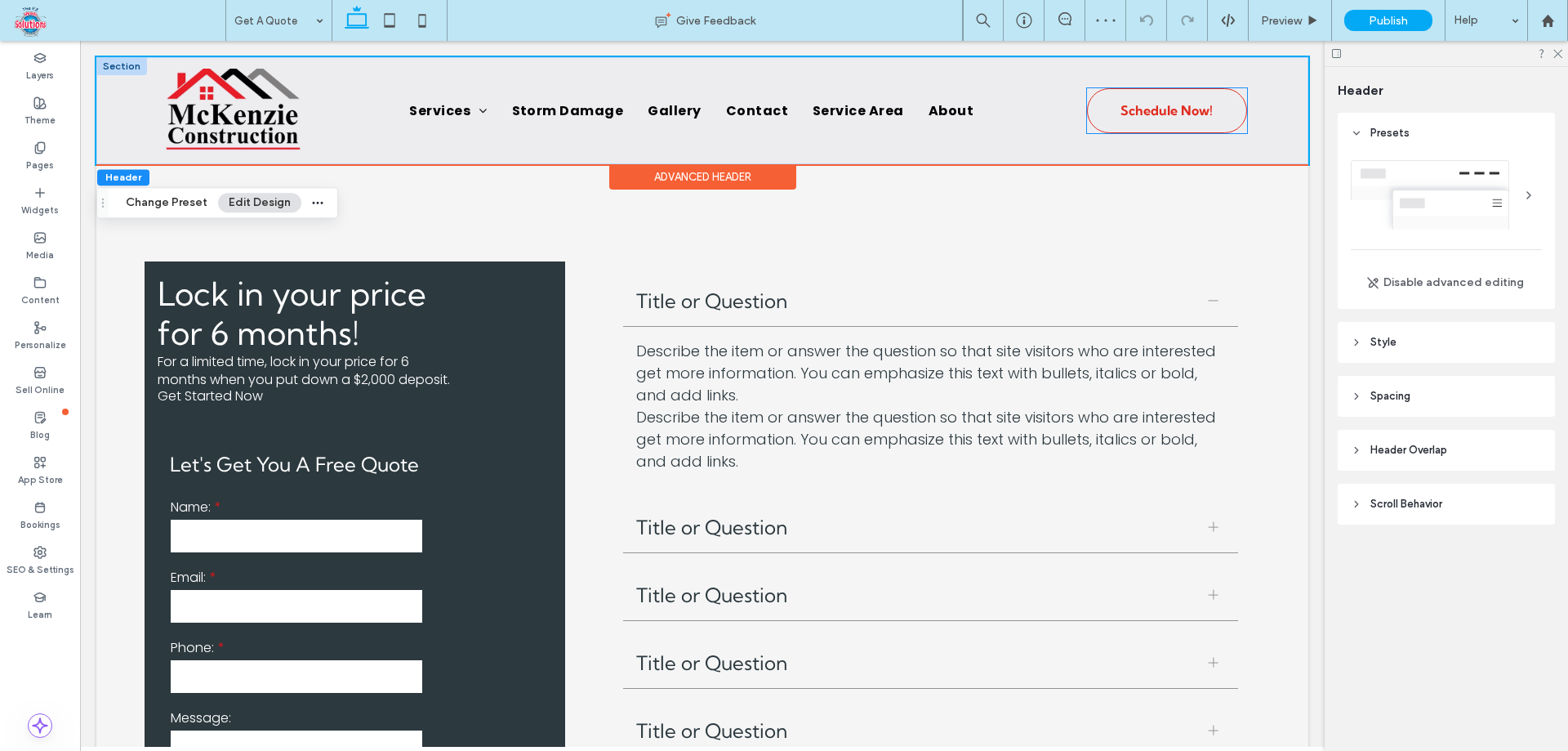
click at [1154, 106] on span "Schedule Now!" at bounding box center [1166, 110] width 92 height 32
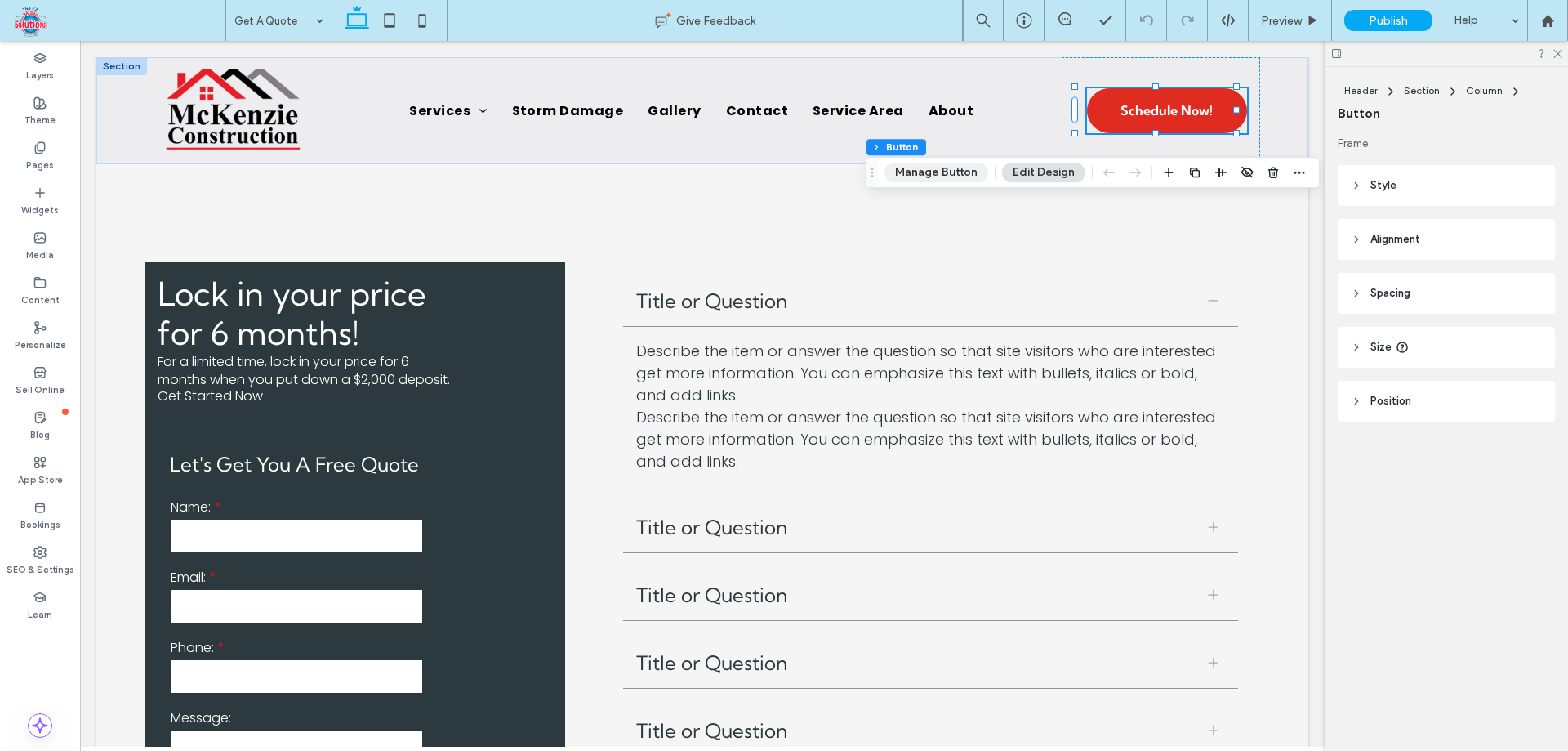
click at [916, 175] on button "Manage Button" at bounding box center [936, 172] width 104 height 20
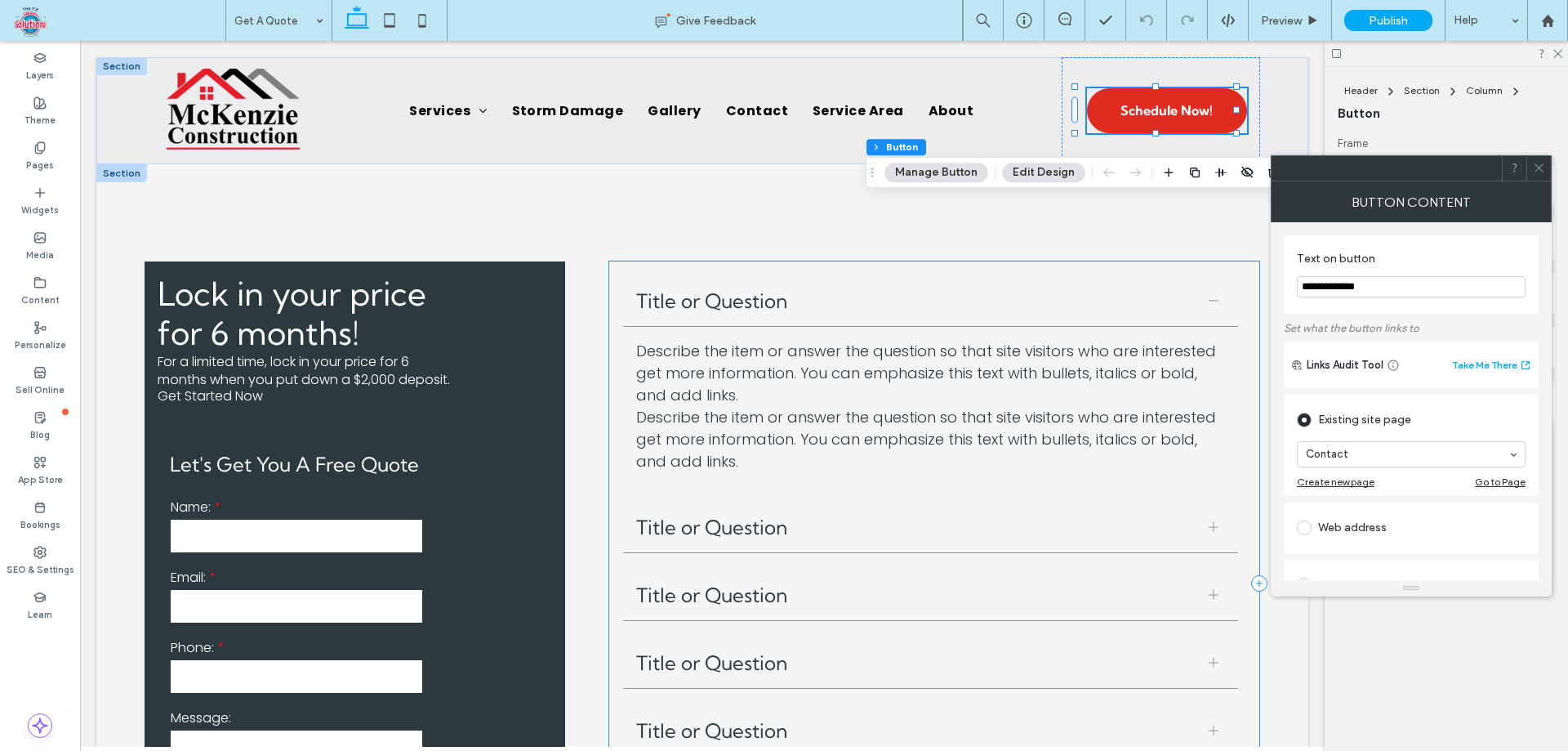
drag, startPoint x: 1496, startPoint y: 329, endPoint x: 1245, endPoint y: 285, distance: 254.8
type input "*"
type input "**********"
click at [1539, 163] on icon at bounding box center [1538, 168] width 12 height 12
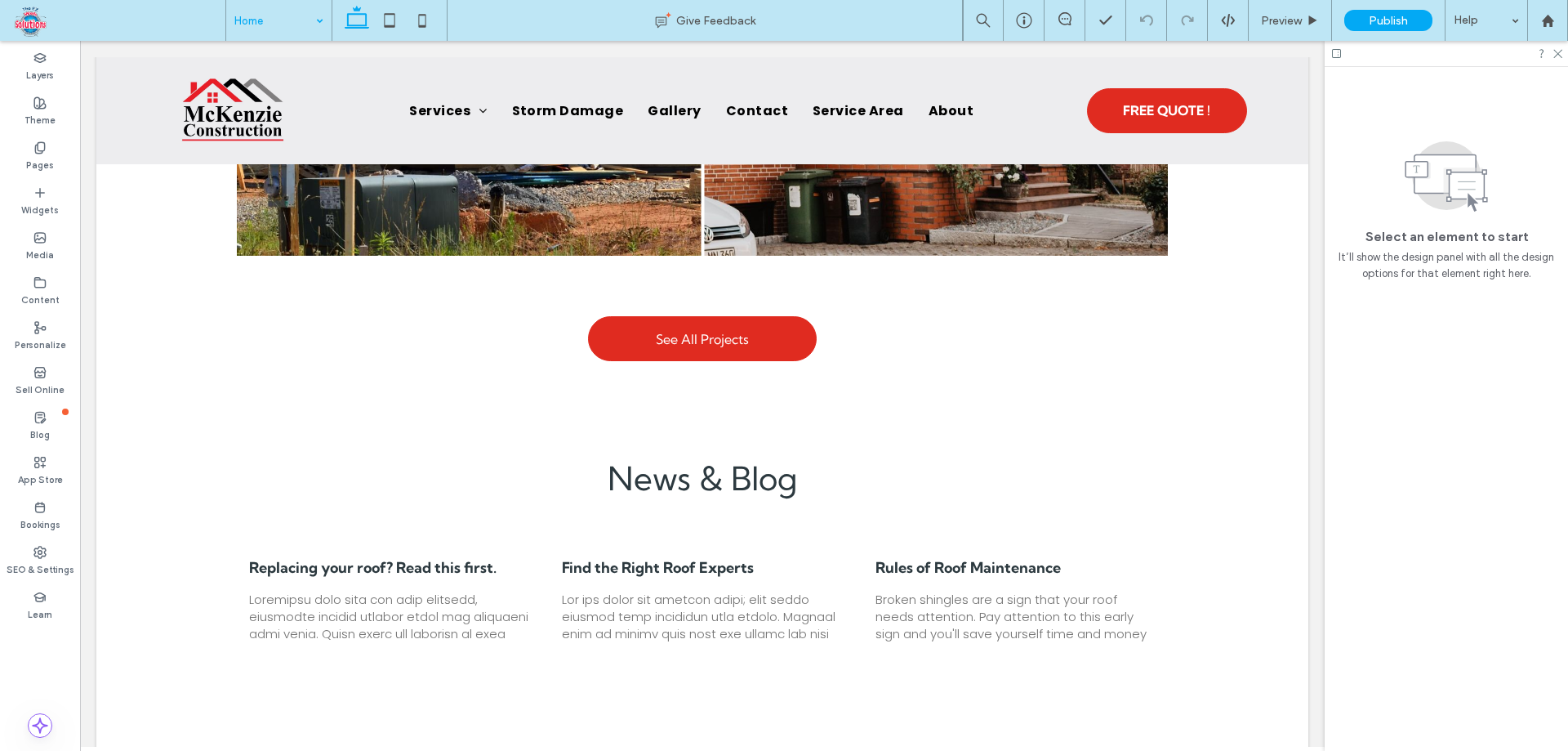
scroll to position [4004, 0]
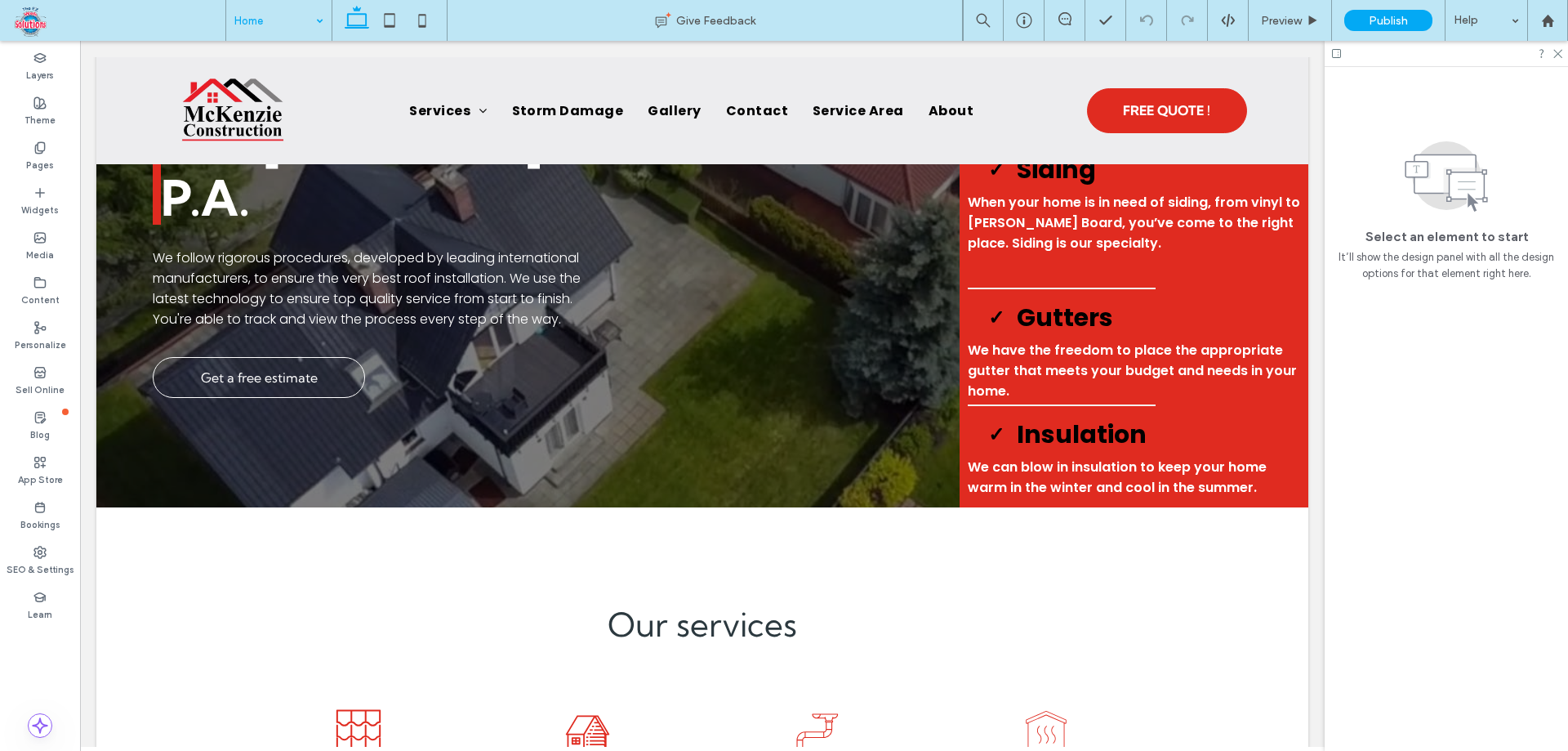
scroll to position [0, 0]
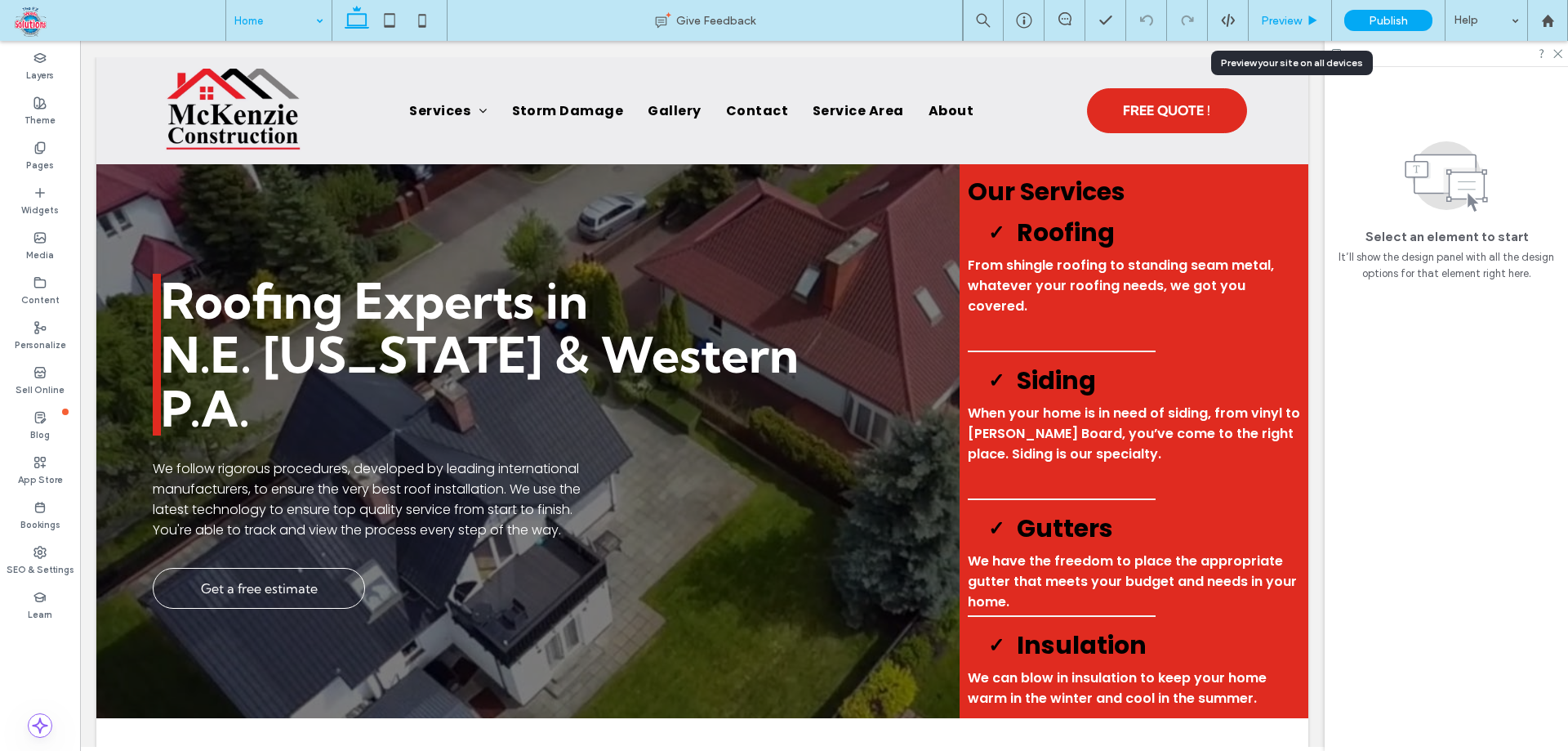
click at [1286, 12] on div "Preview" at bounding box center [1290, 20] width 83 height 41
click at [1286, 19] on span "Preview" at bounding box center [1281, 20] width 41 height 14
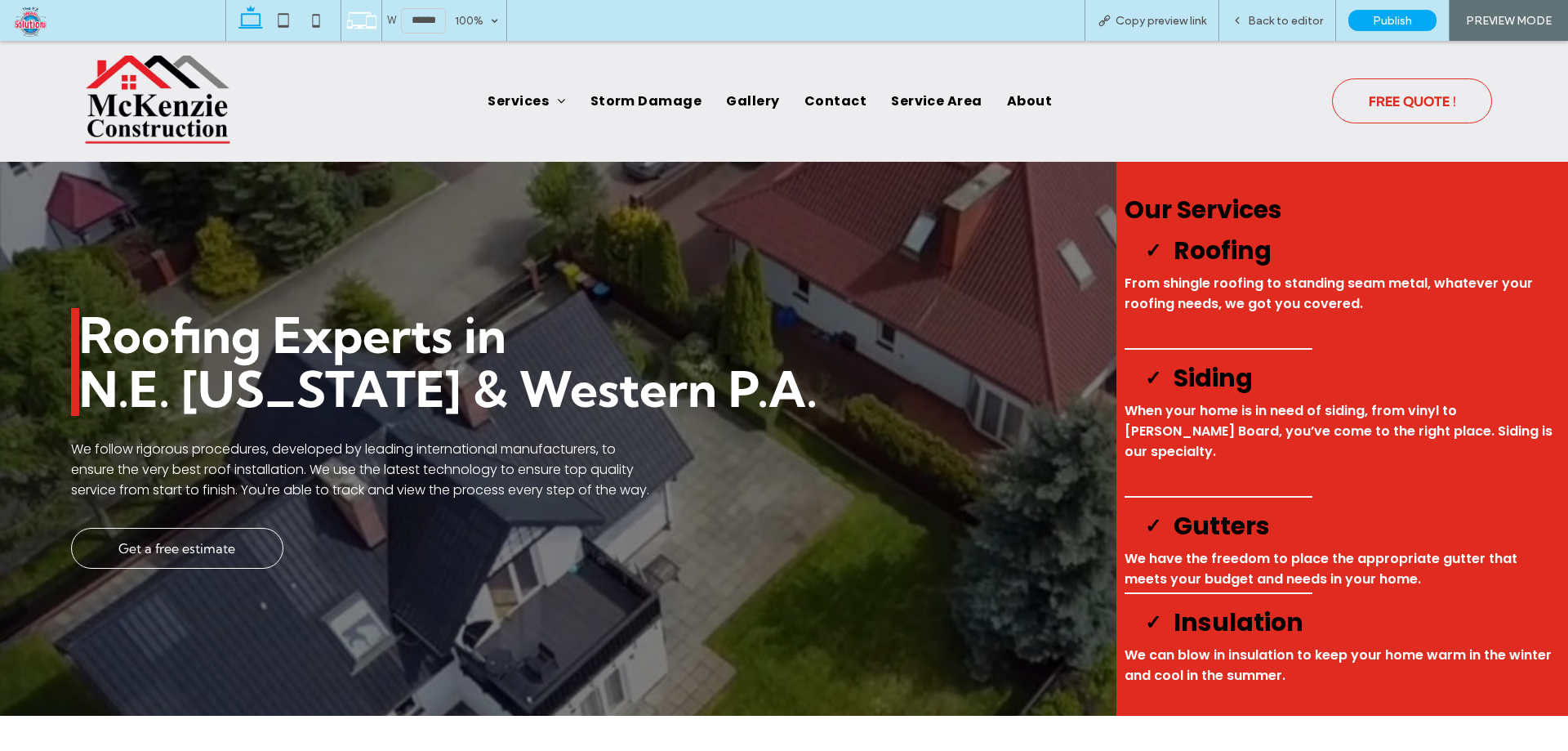
click at [1369, 90] on span "FREE QUOTE !" at bounding box center [1412, 101] width 88 height 32
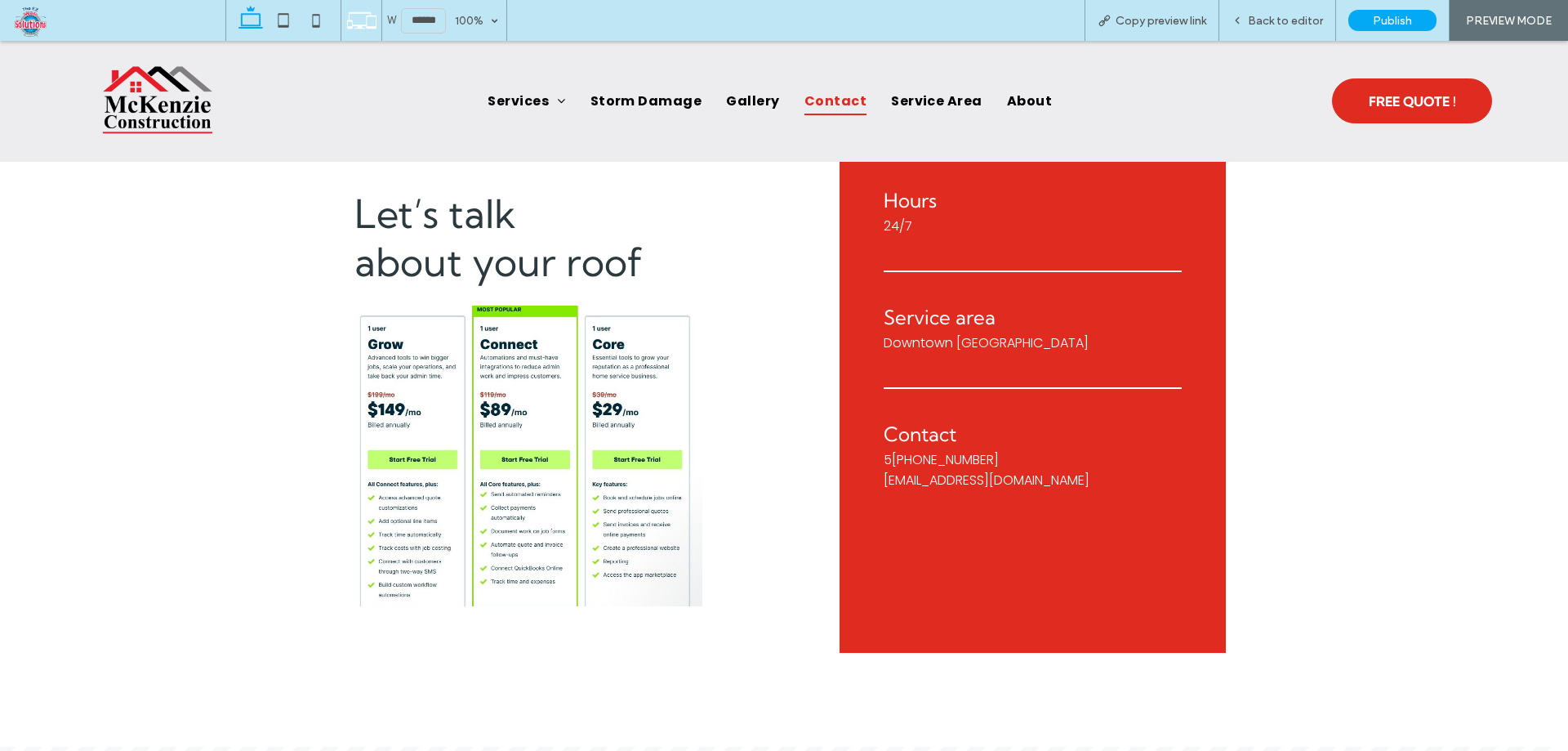
scroll to position [1444, 0]
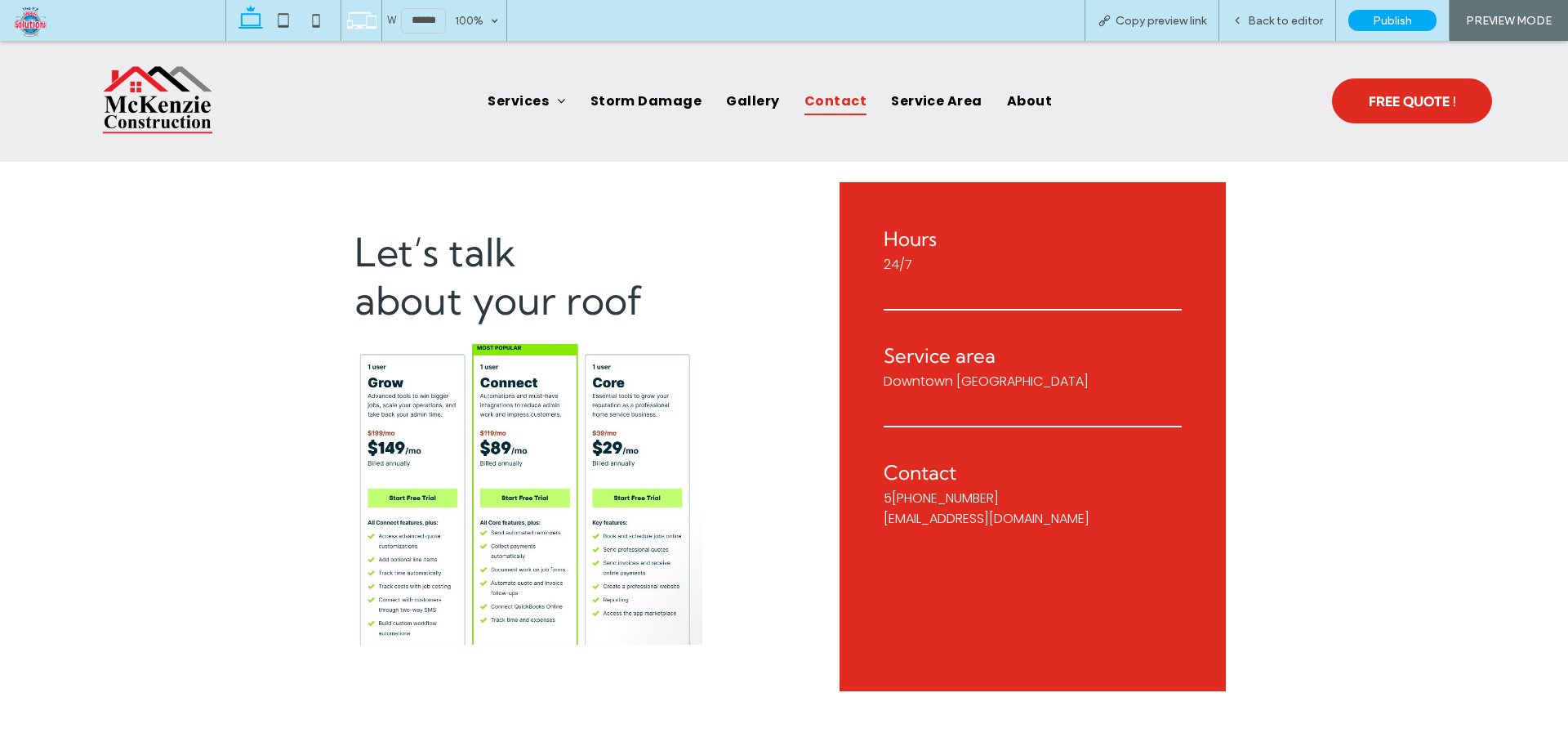
click at [614, 507] on img at bounding box center [528, 494] width 348 height 301
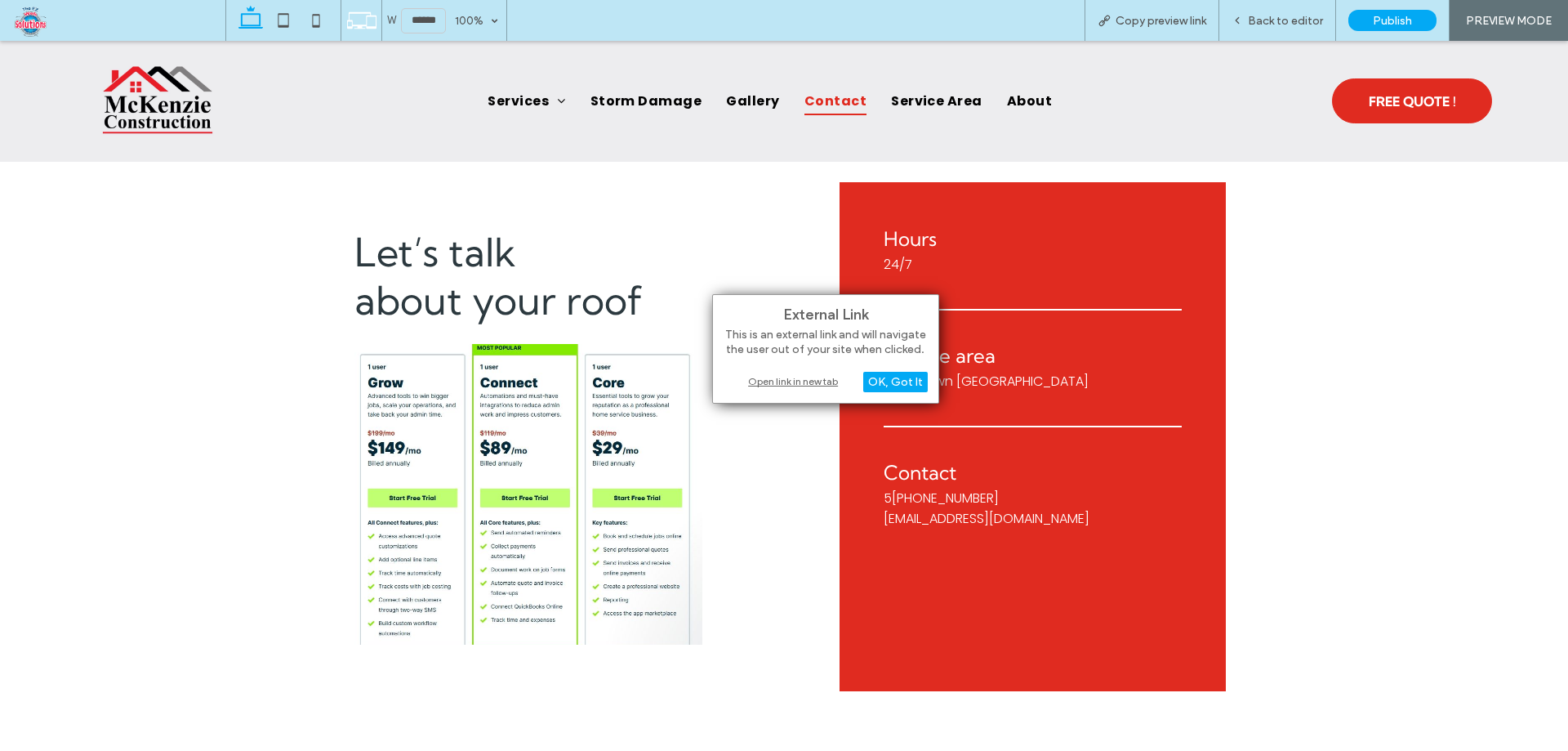
click at [813, 377] on div "Open link in new tab" at bounding box center [826, 381] width 204 height 17
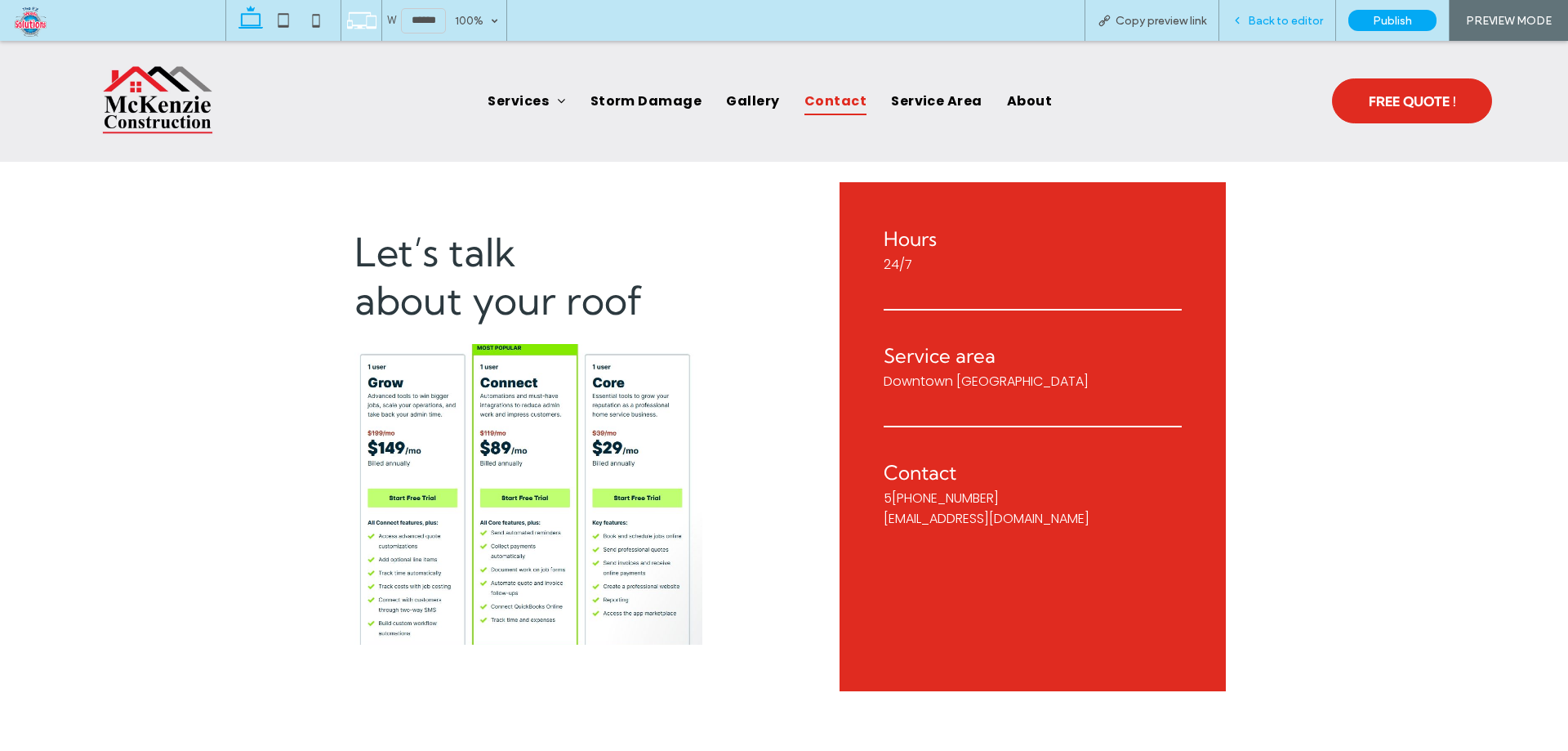
click at [1318, 21] on span "Back to editor" at bounding box center [1285, 20] width 75 height 14
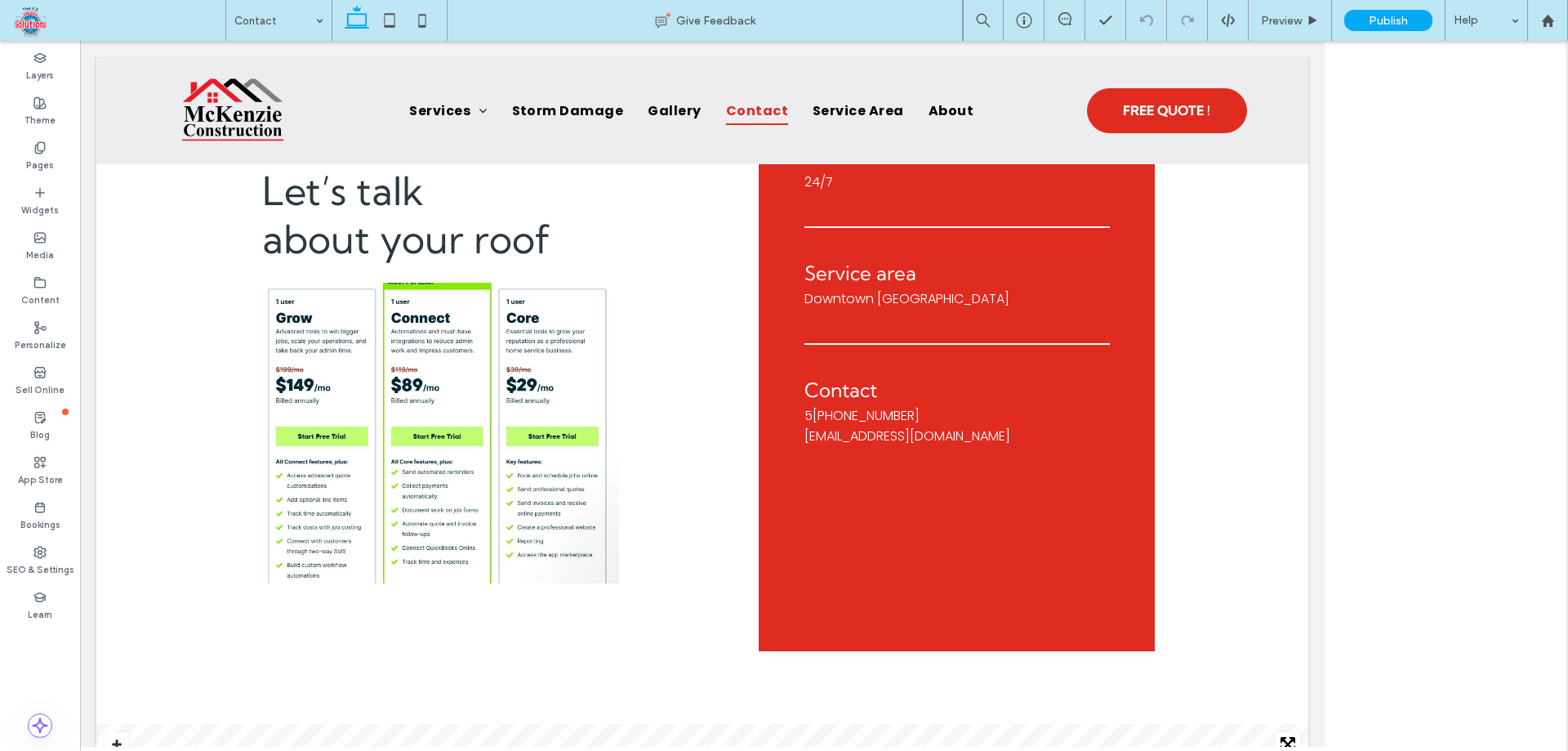
scroll to position [1393, 0]
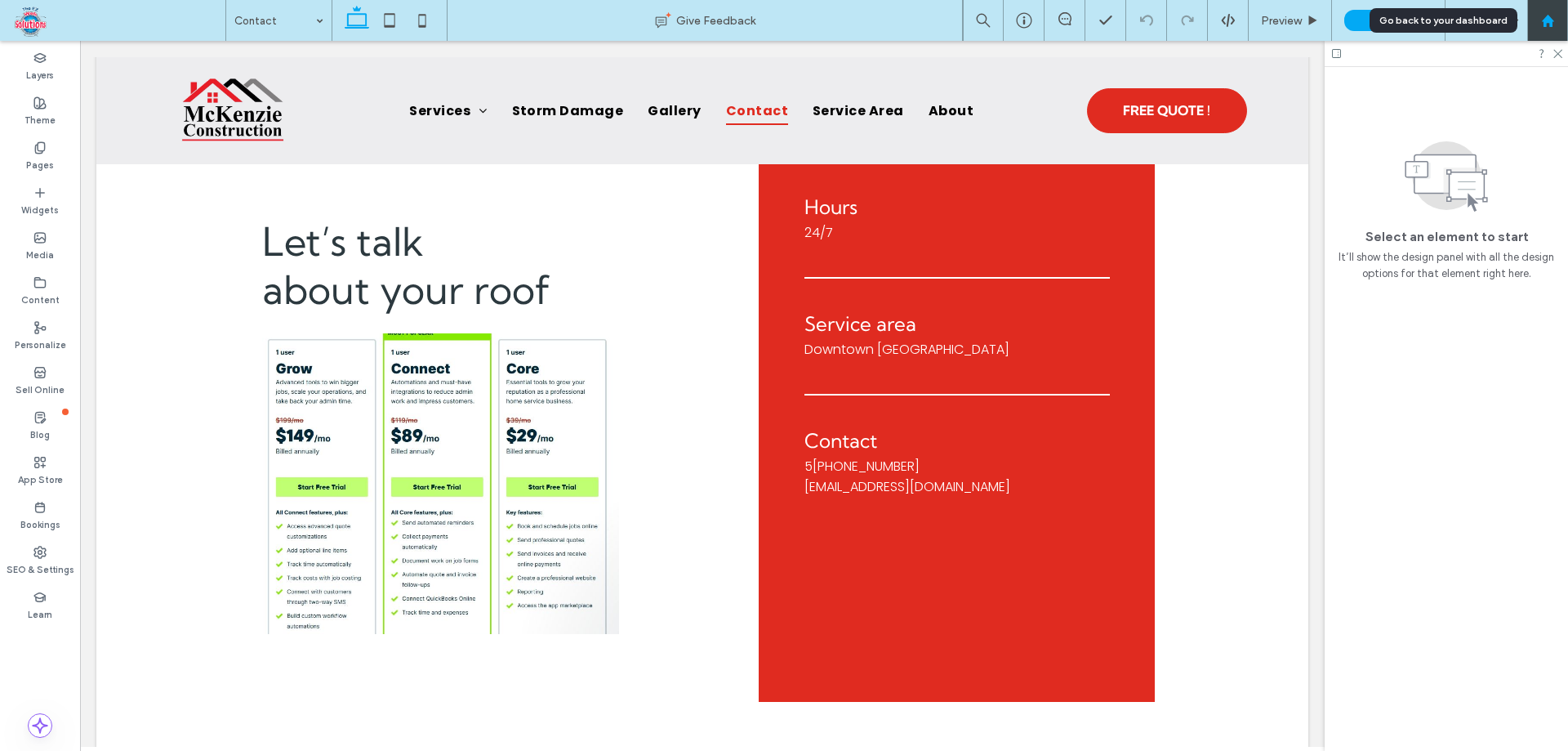
click at [1554, 16] on icon at bounding box center [1548, 20] width 14 height 14
